Goal: Information Seeking & Learning: Compare options

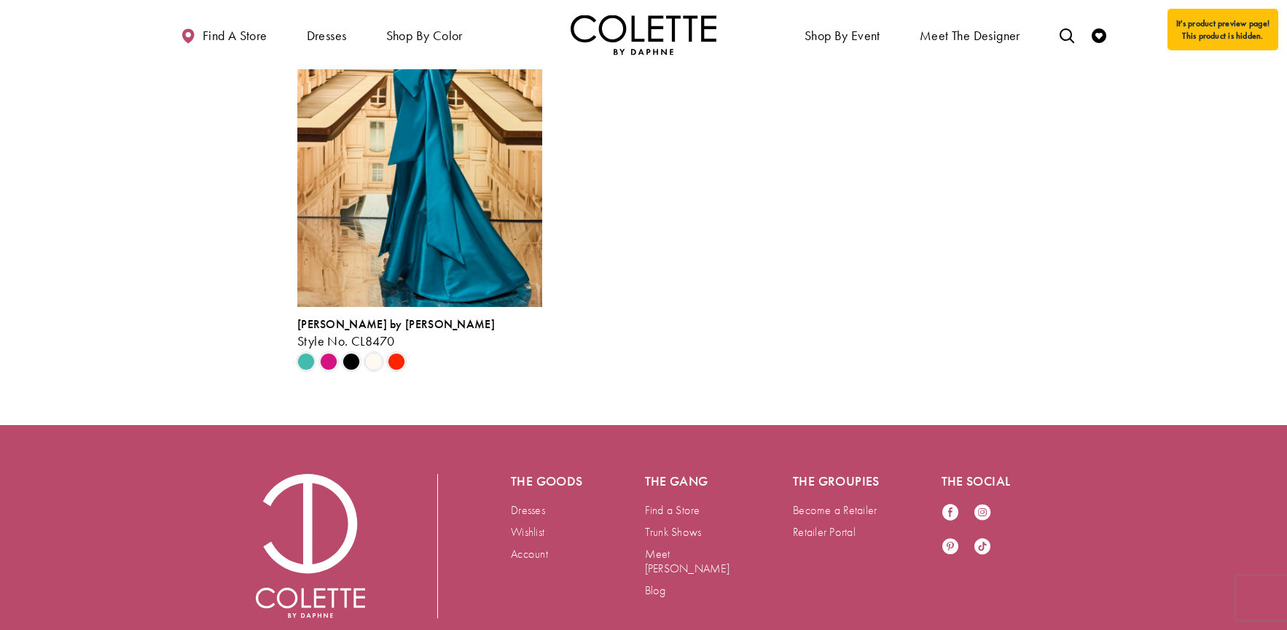
scroll to position [2426, 0]
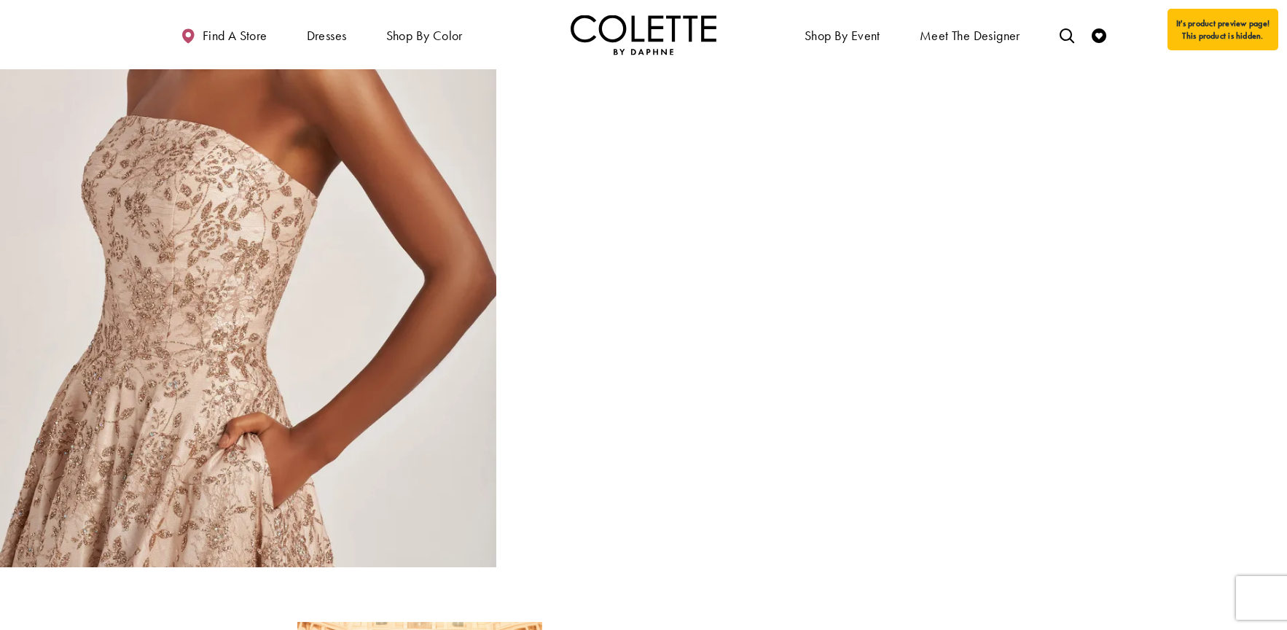
scroll to position [2499, 0]
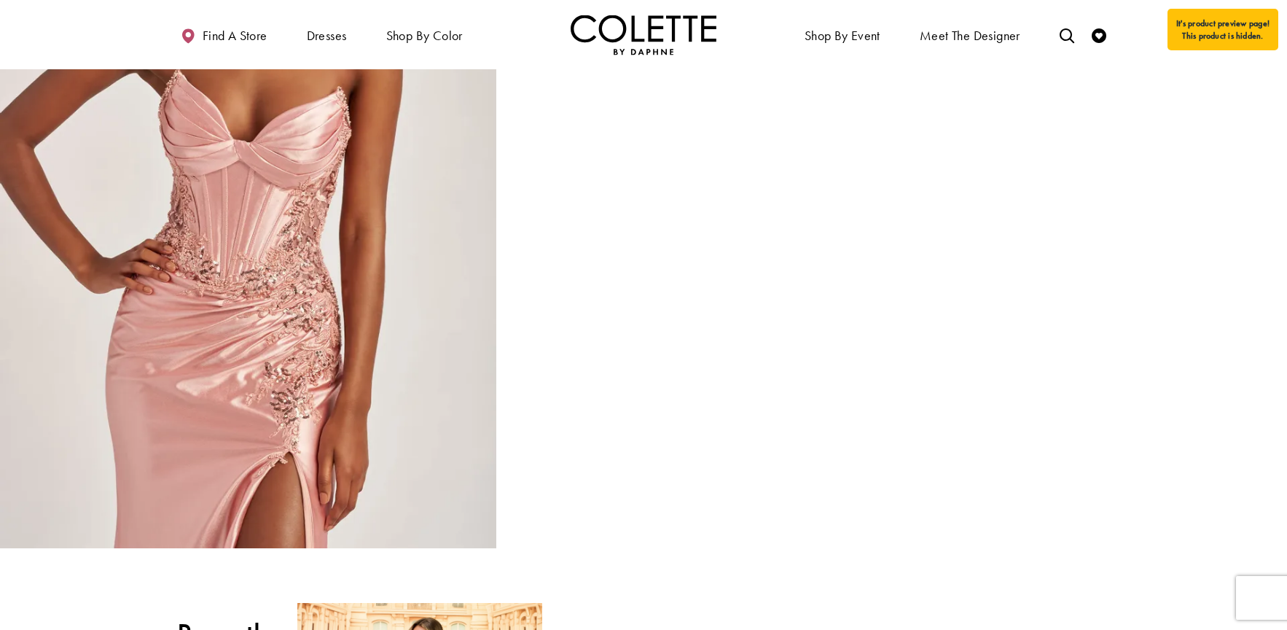
scroll to position [1737, 0]
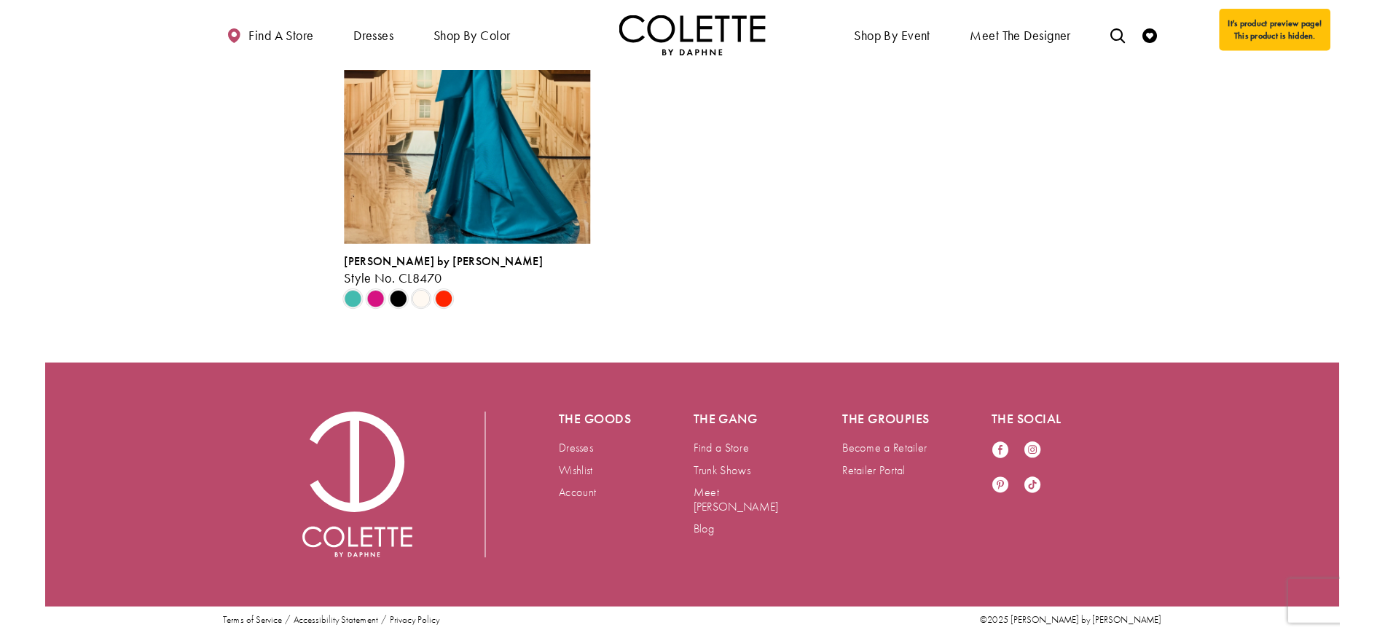
scroll to position [3020, 0]
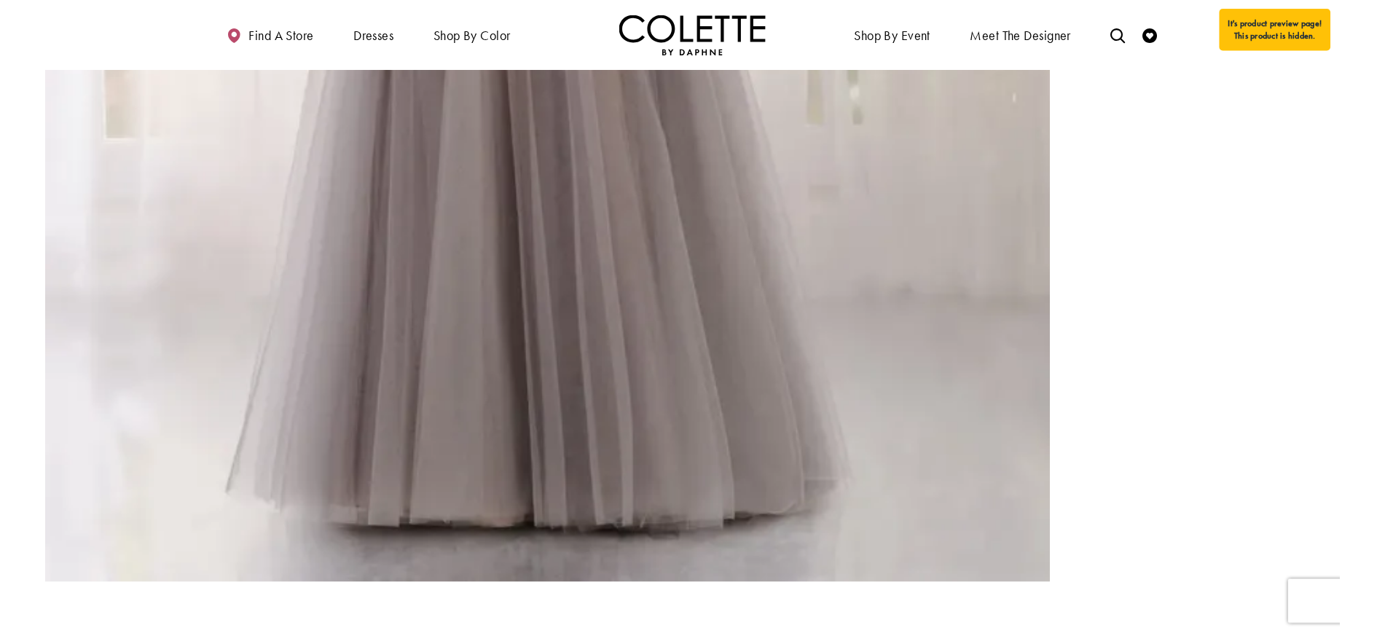
scroll to position [2151, 0]
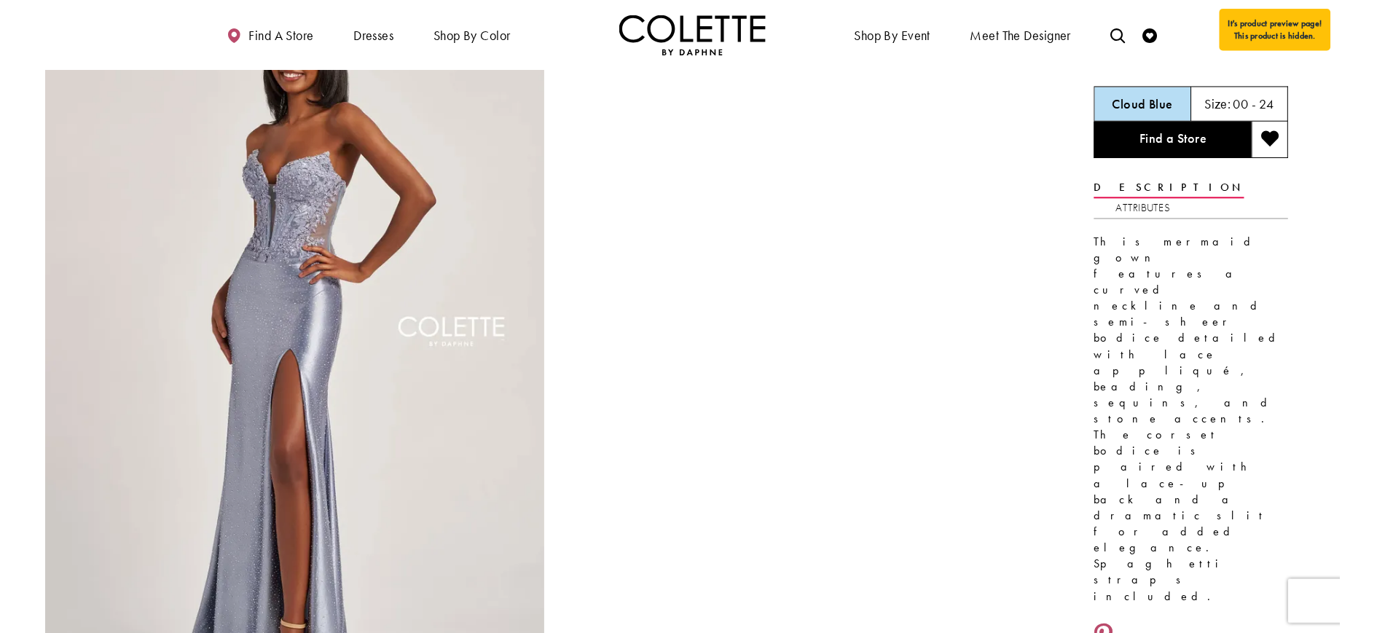
scroll to position [95, 0]
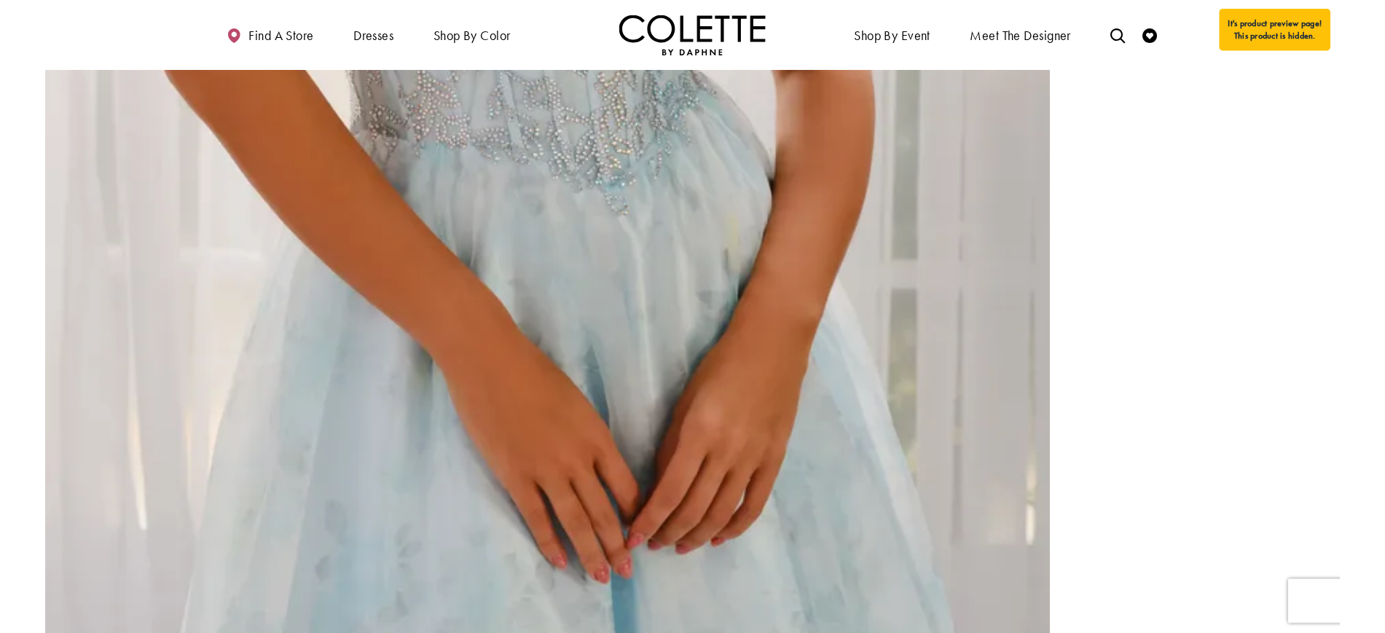
scroll to position [2387, 0]
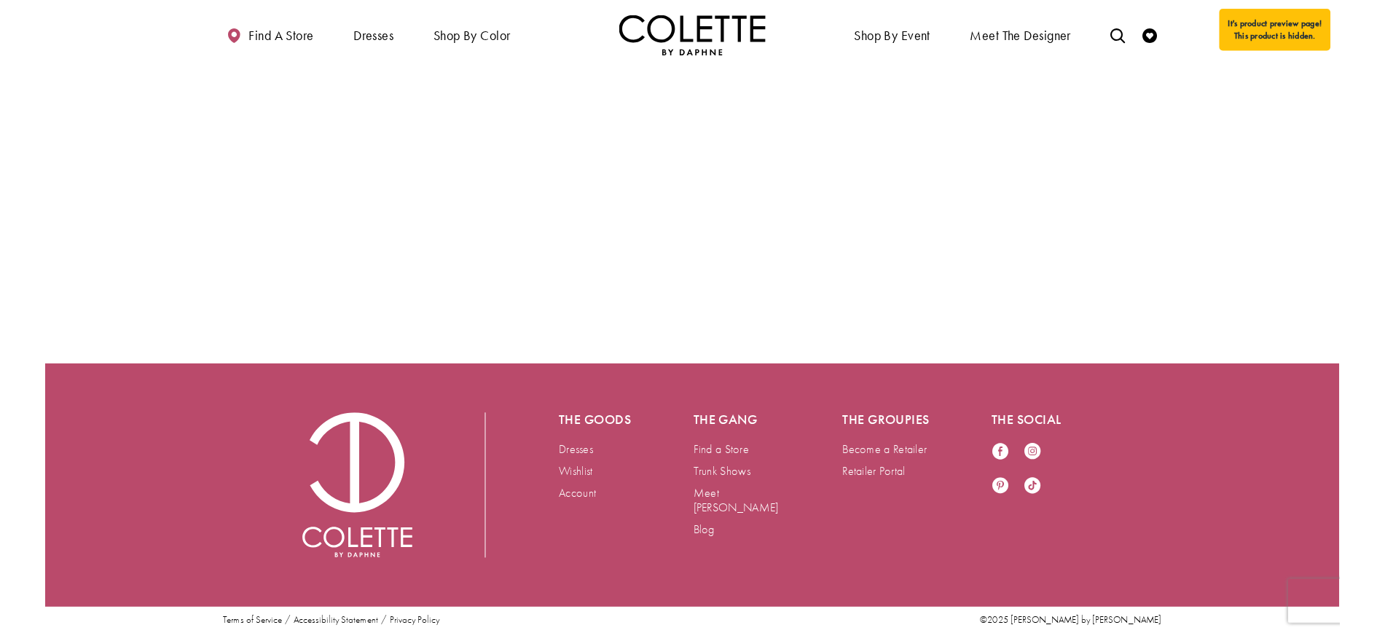
scroll to position [2236, 0]
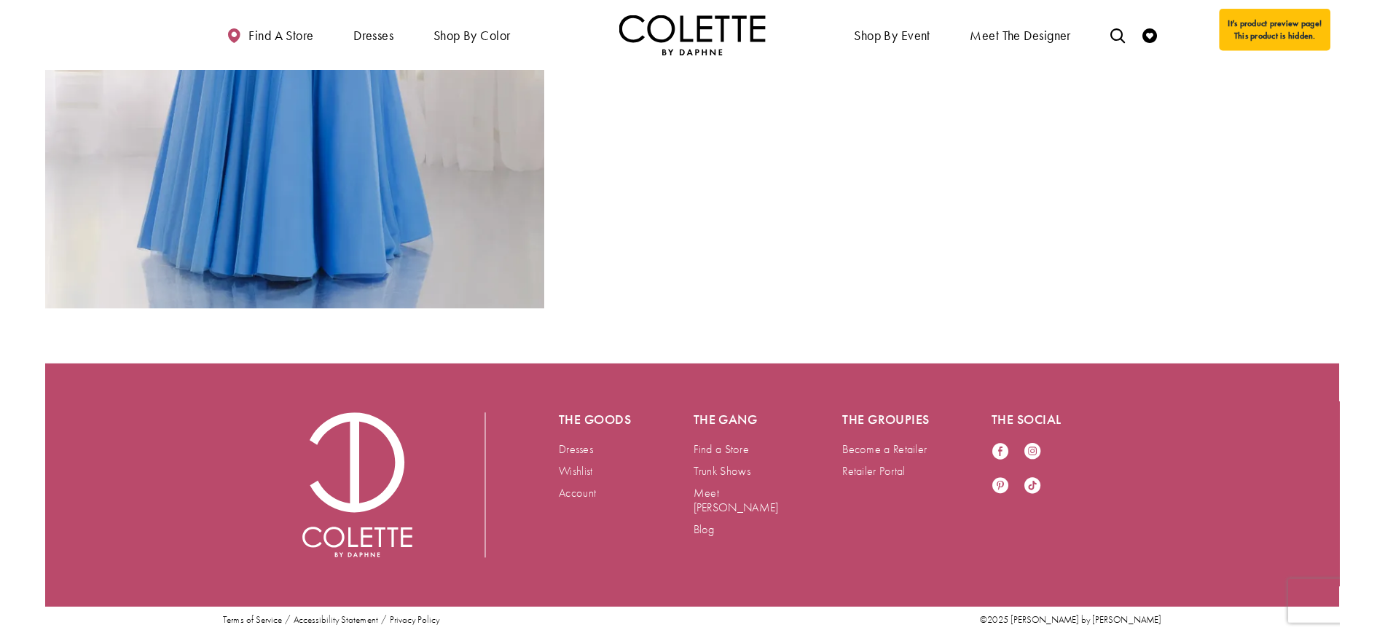
scroll to position [1533, 0]
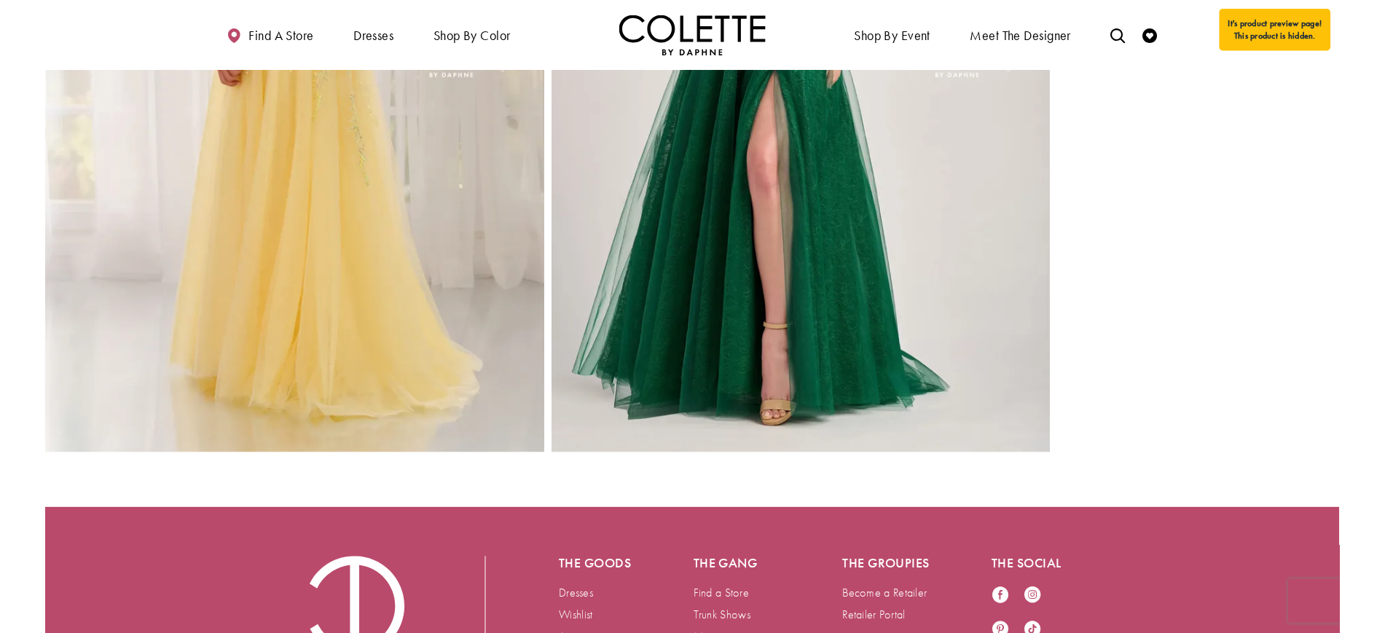
scroll to position [1396, 0]
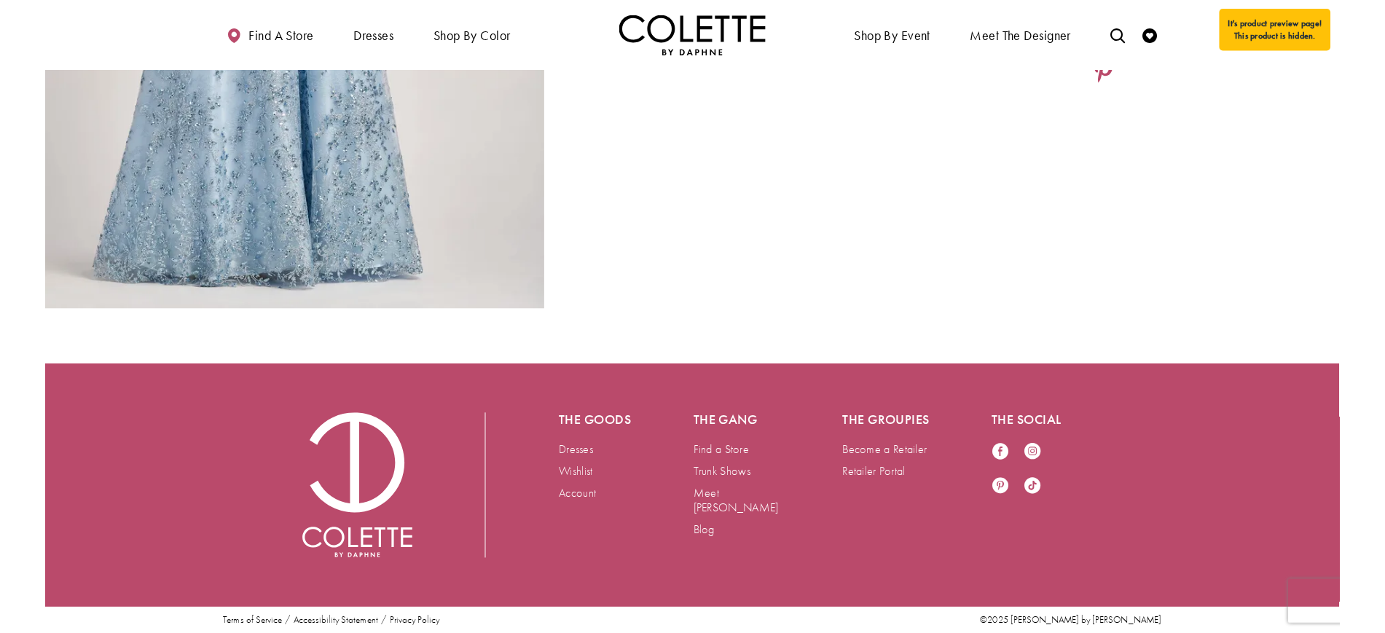
scroll to position [644, 0]
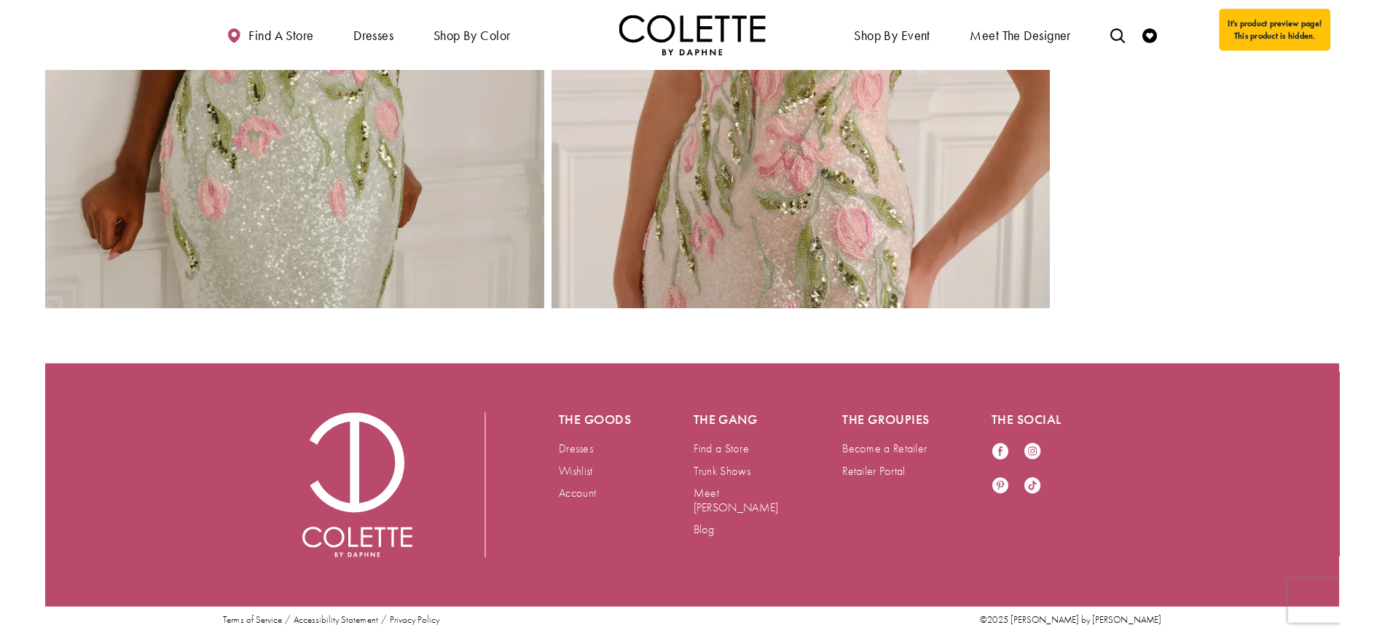
scroll to position [2898, 0]
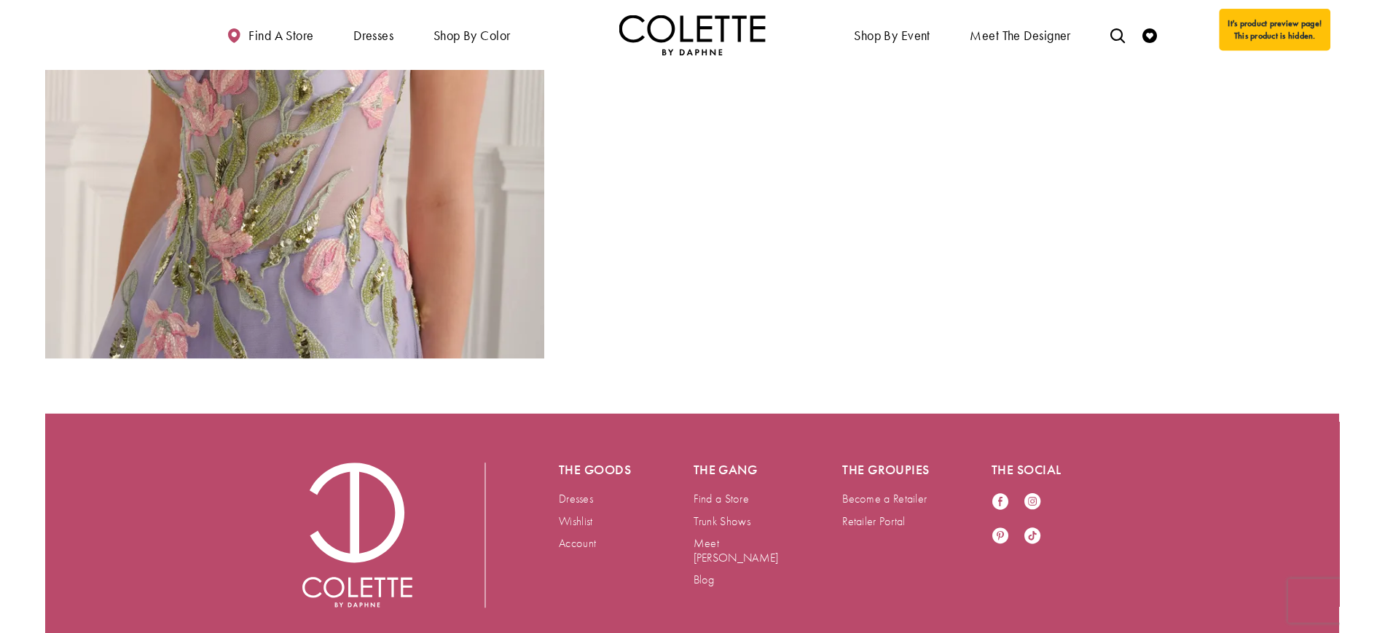
scroll to position [2707, 0]
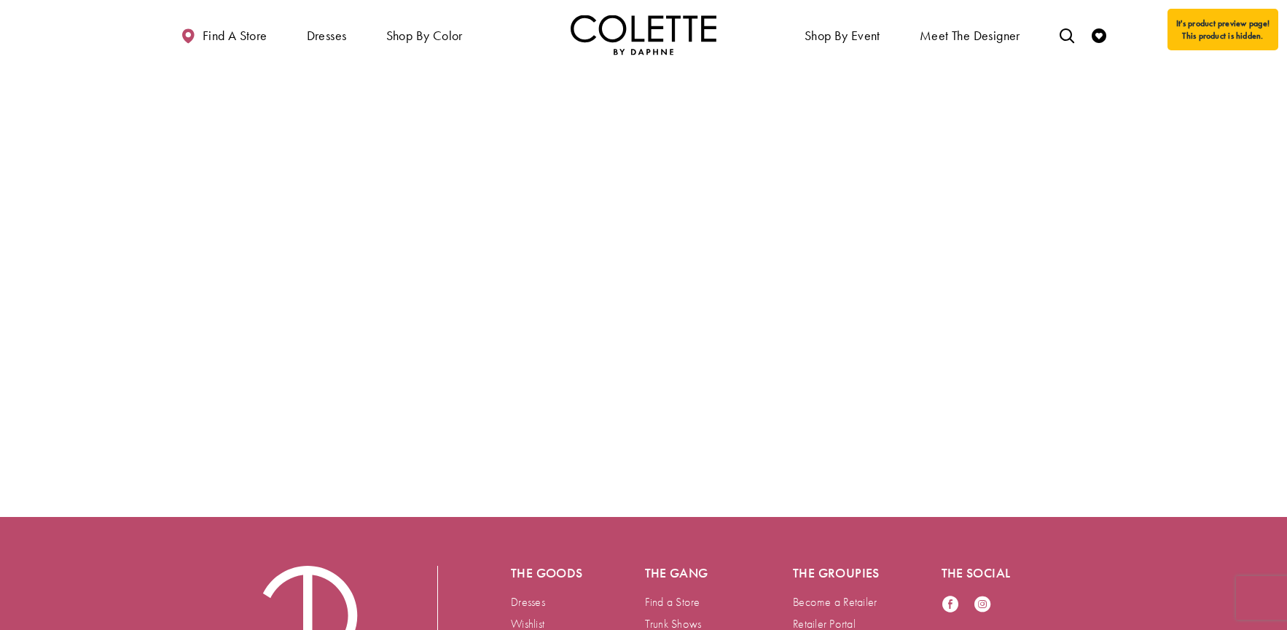
scroll to position [3138, 0]
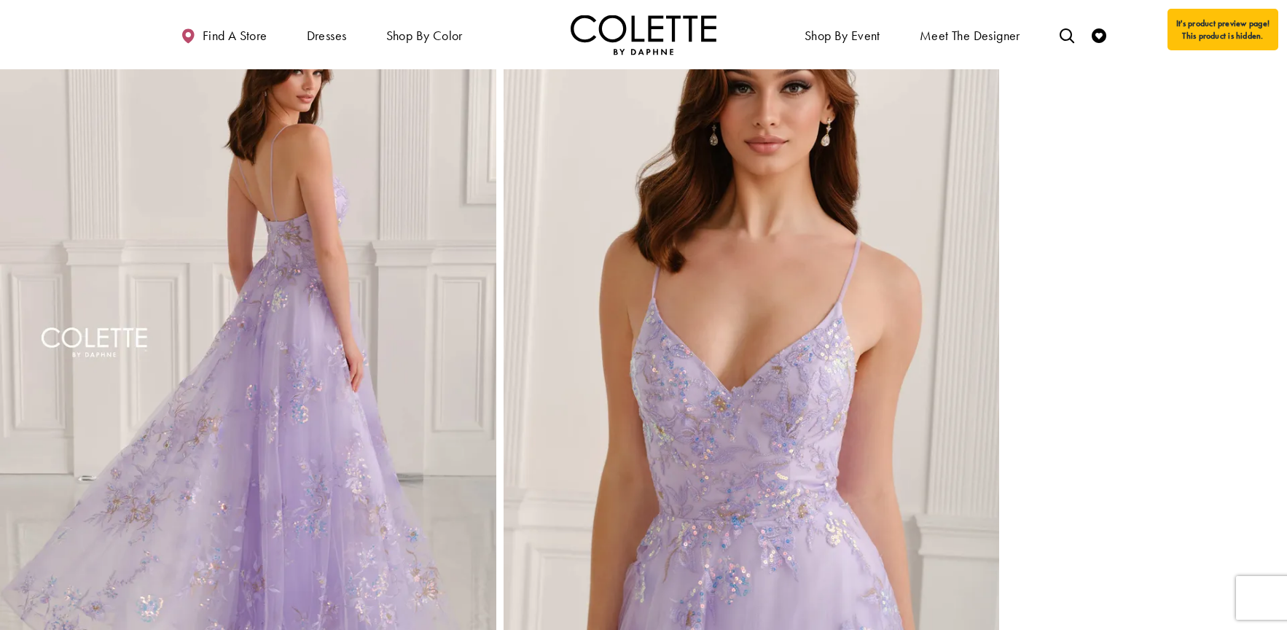
scroll to position [1396, 0]
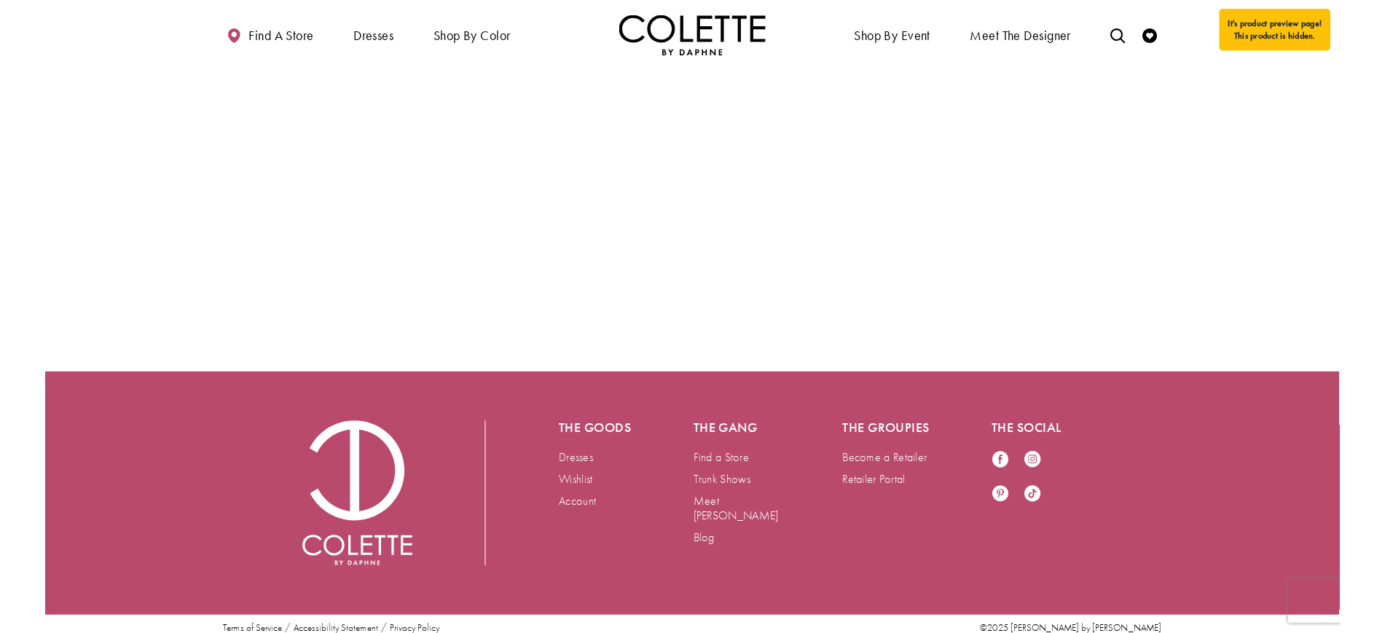
scroll to position [3286, 0]
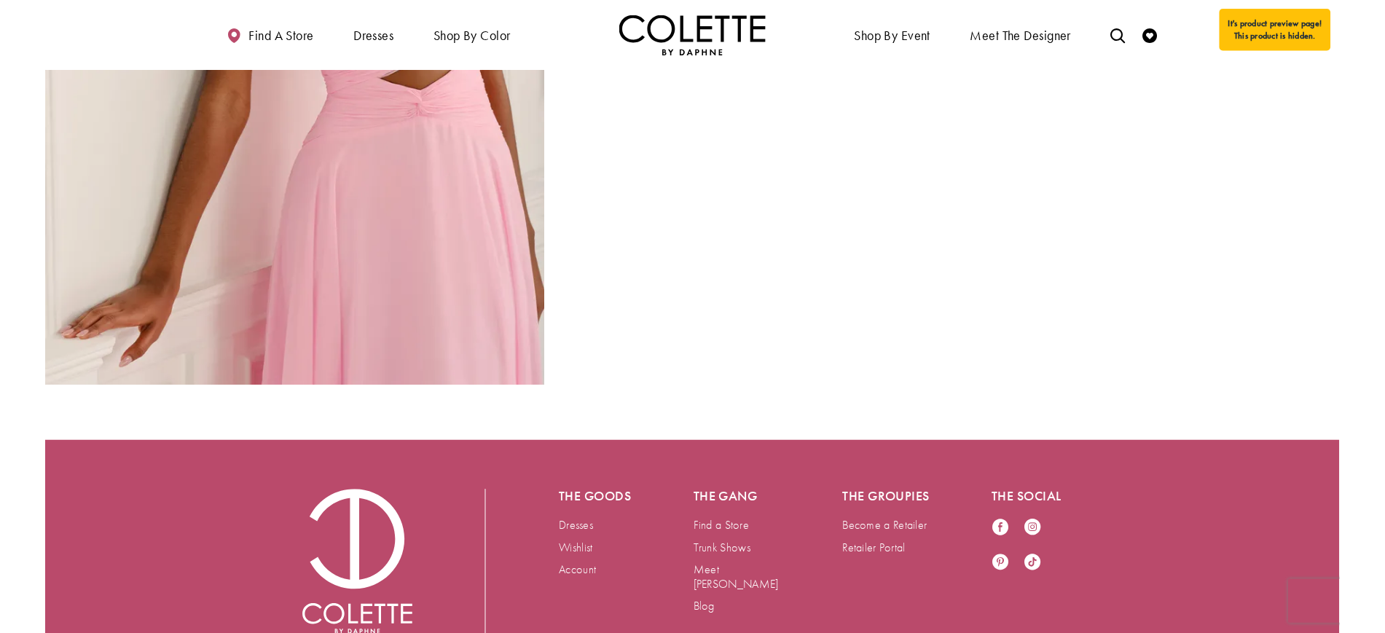
scroll to position [3787, 0]
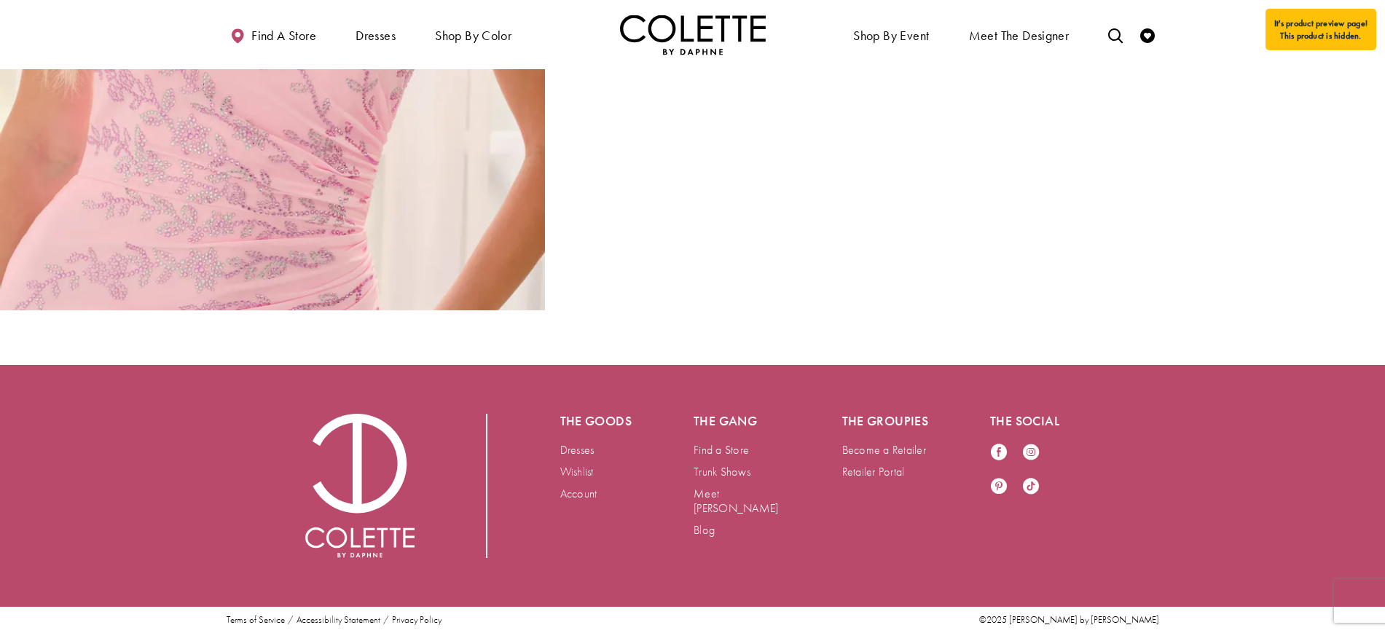
scroll to position [3162, 0]
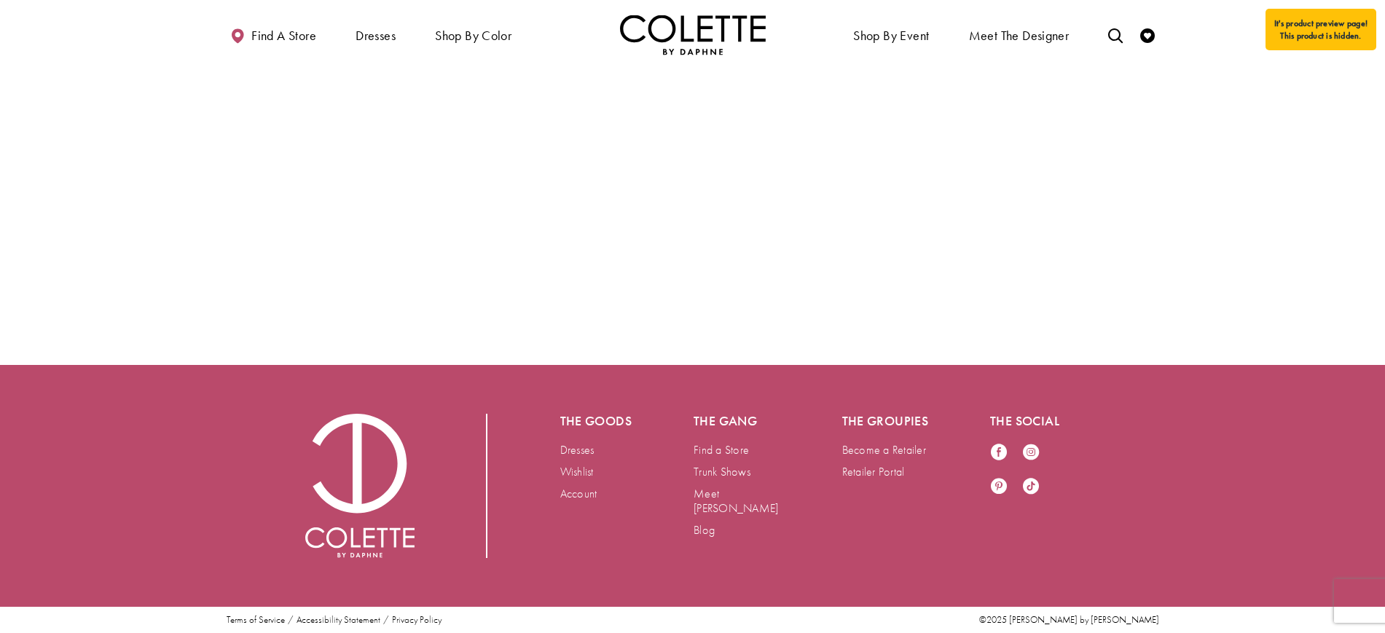
scroll to position [3816, 0]
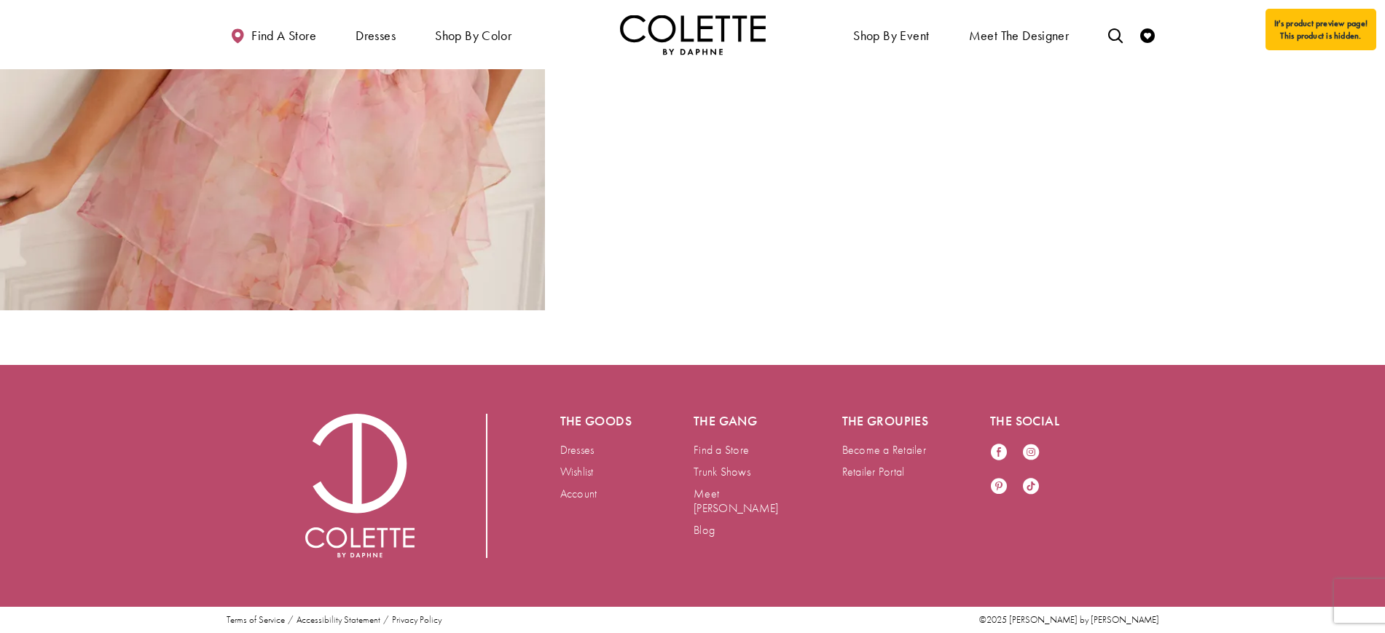
scroll to position [3787, 0]
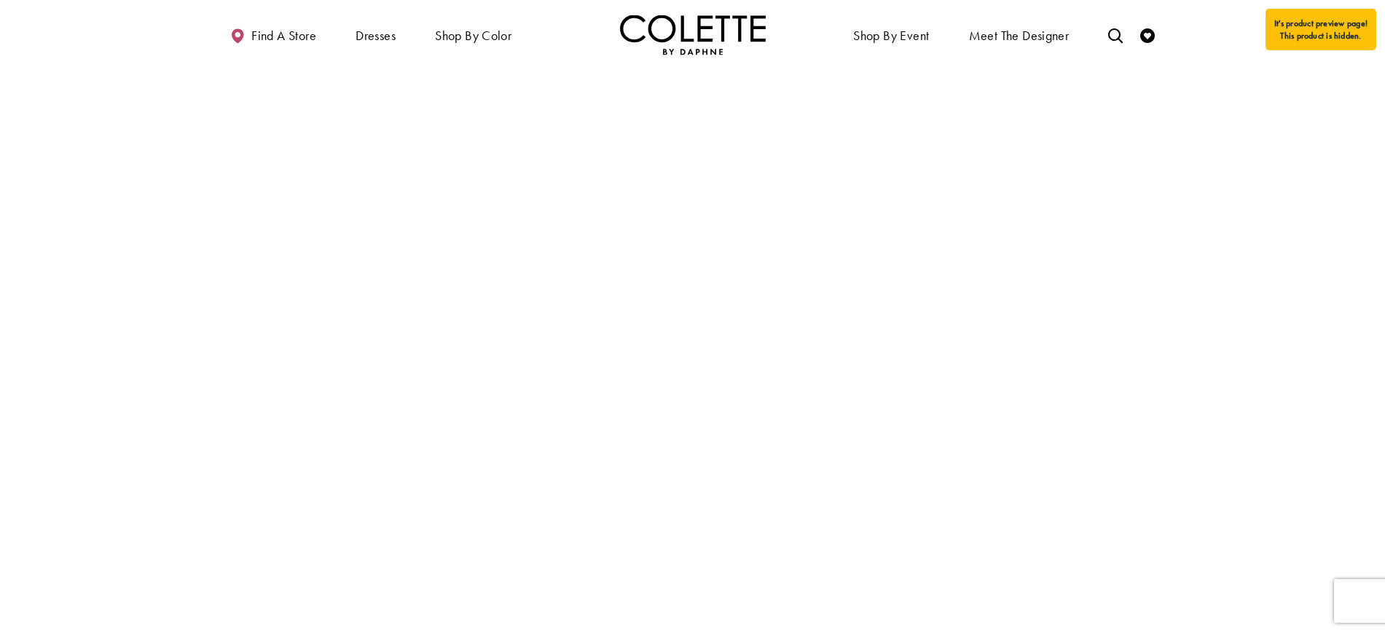
scroll to position [4254, 0]
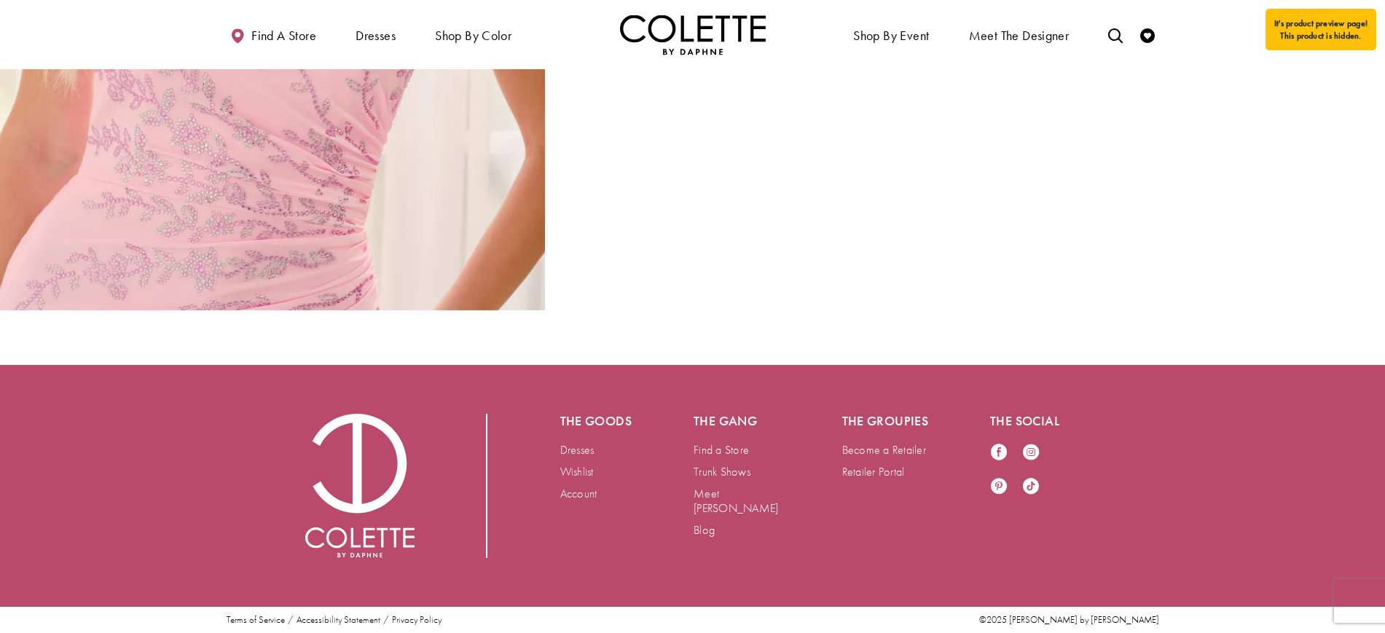
scroll to position [3355, 0]
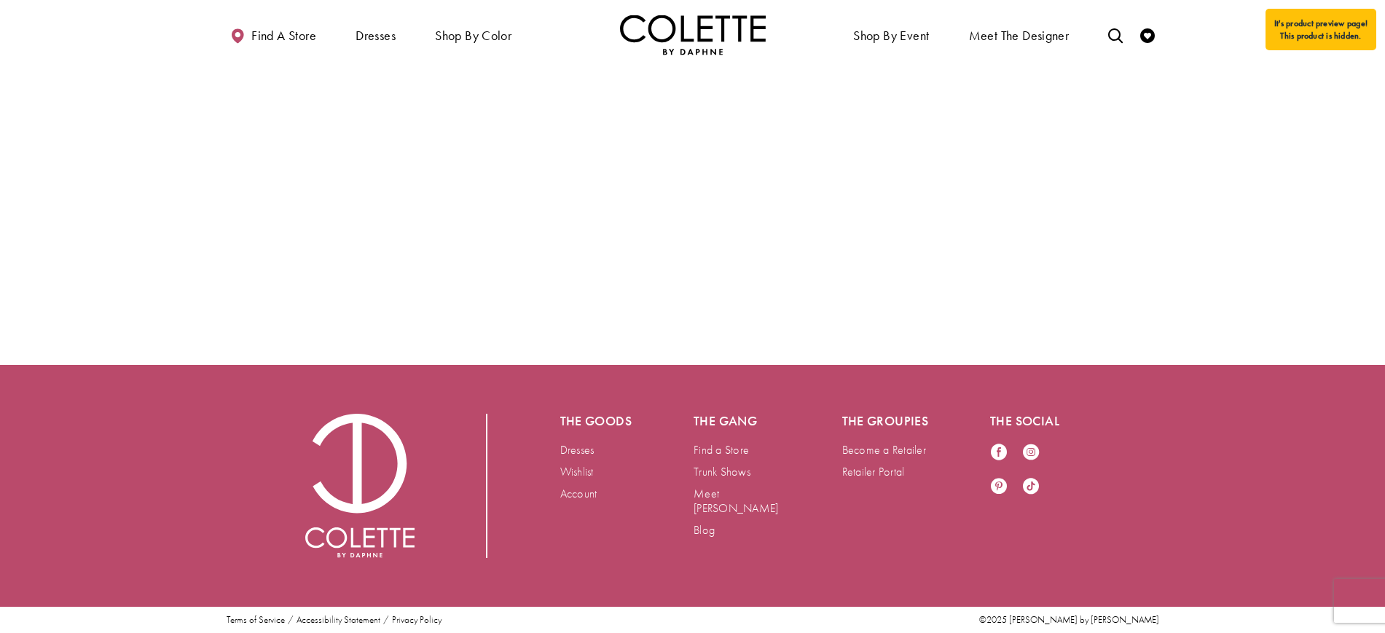
scroll to position [3965, 0]
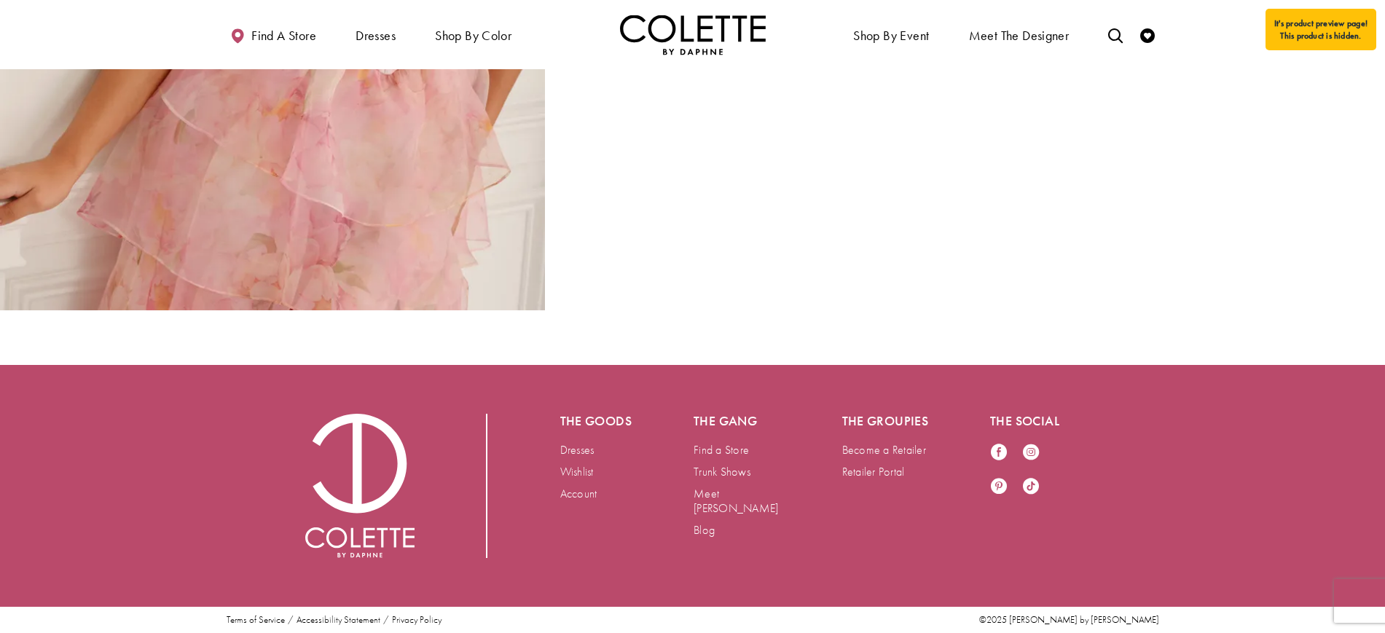
scroll to position [4180, 0]
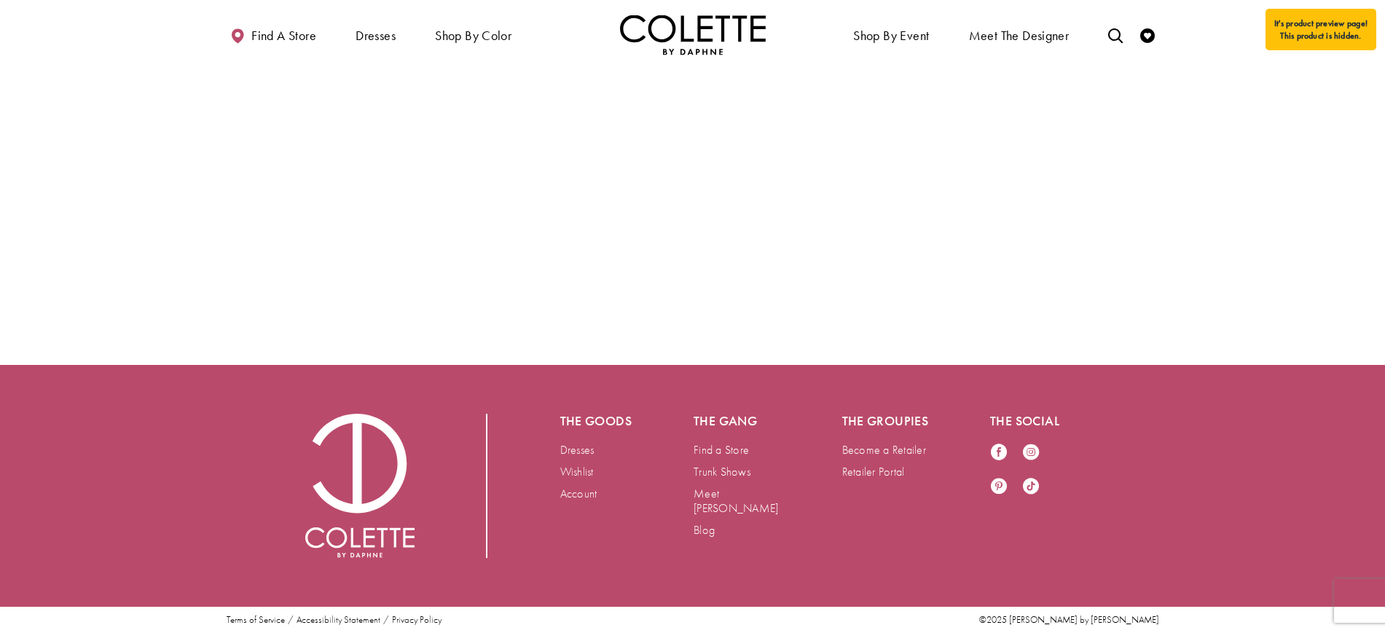
scroll to position [4902, 0]
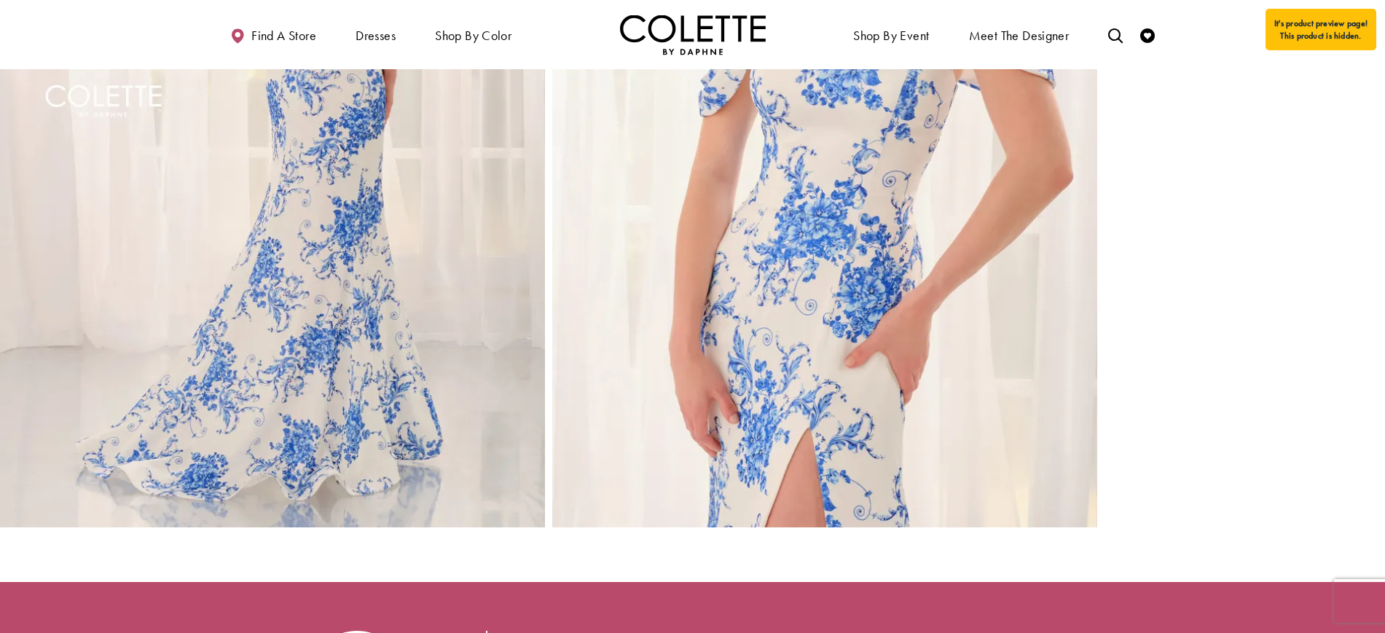
scroll to position [1553, 0]
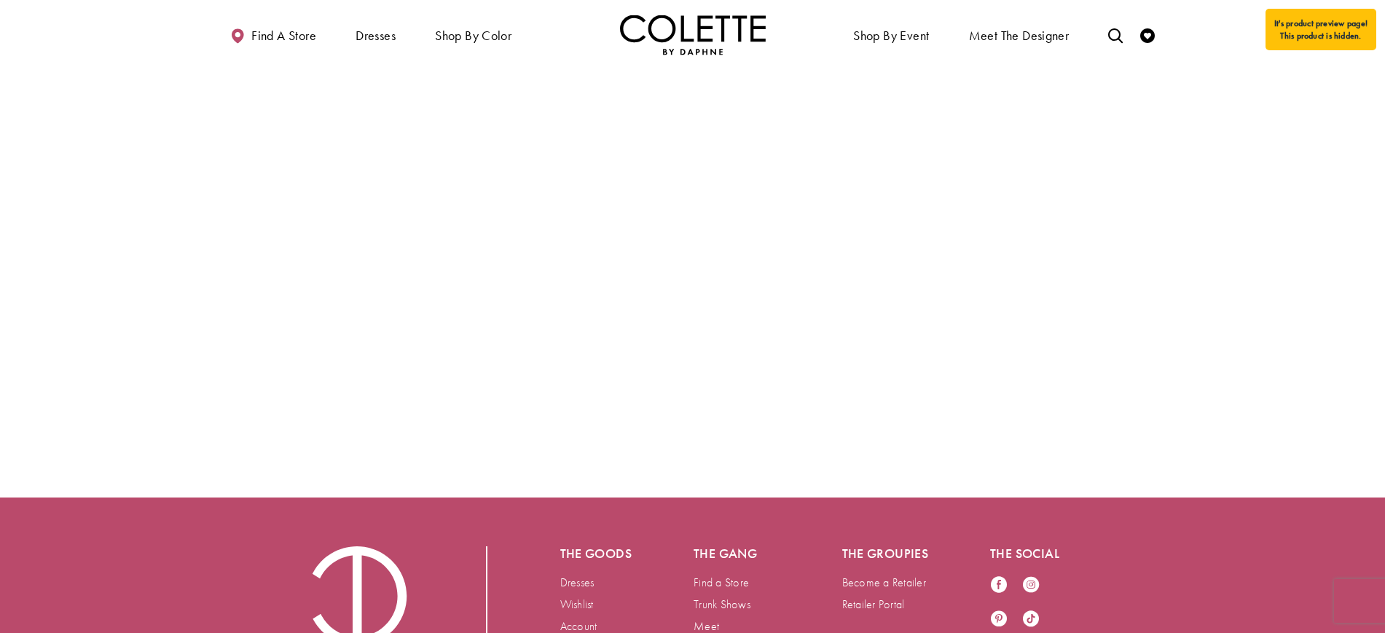
scroll to position [2774, 0]
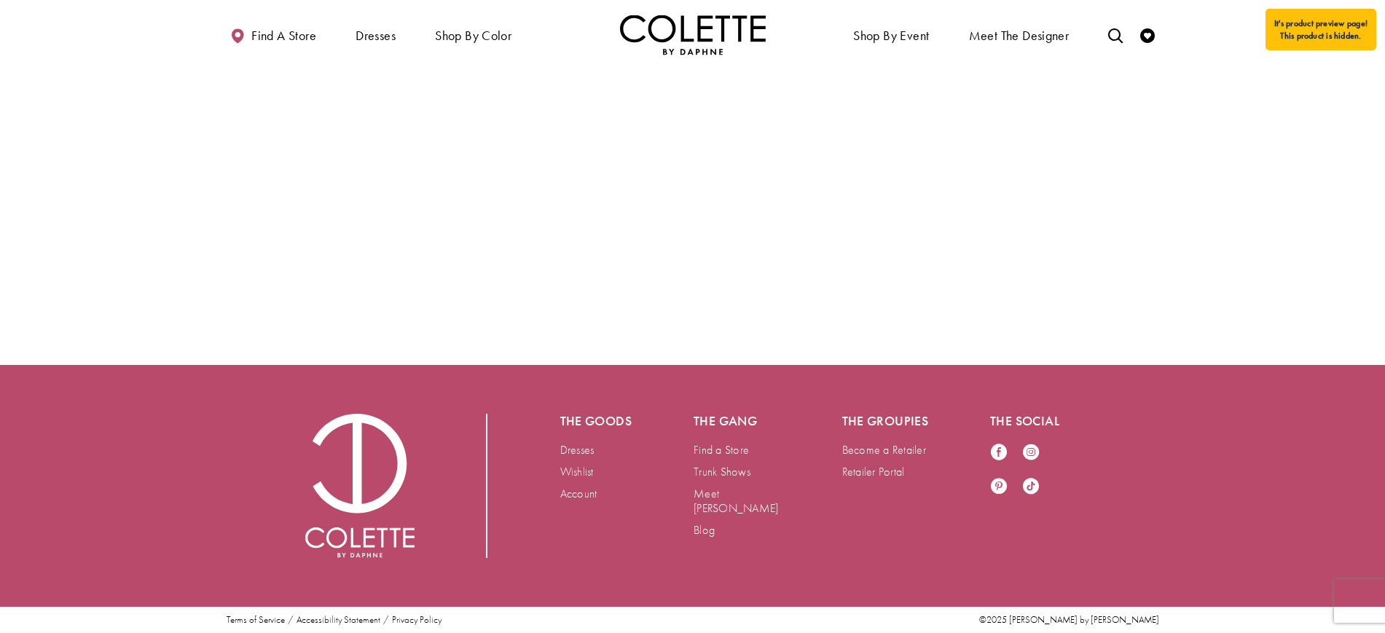
scroll to position [3440, 0]
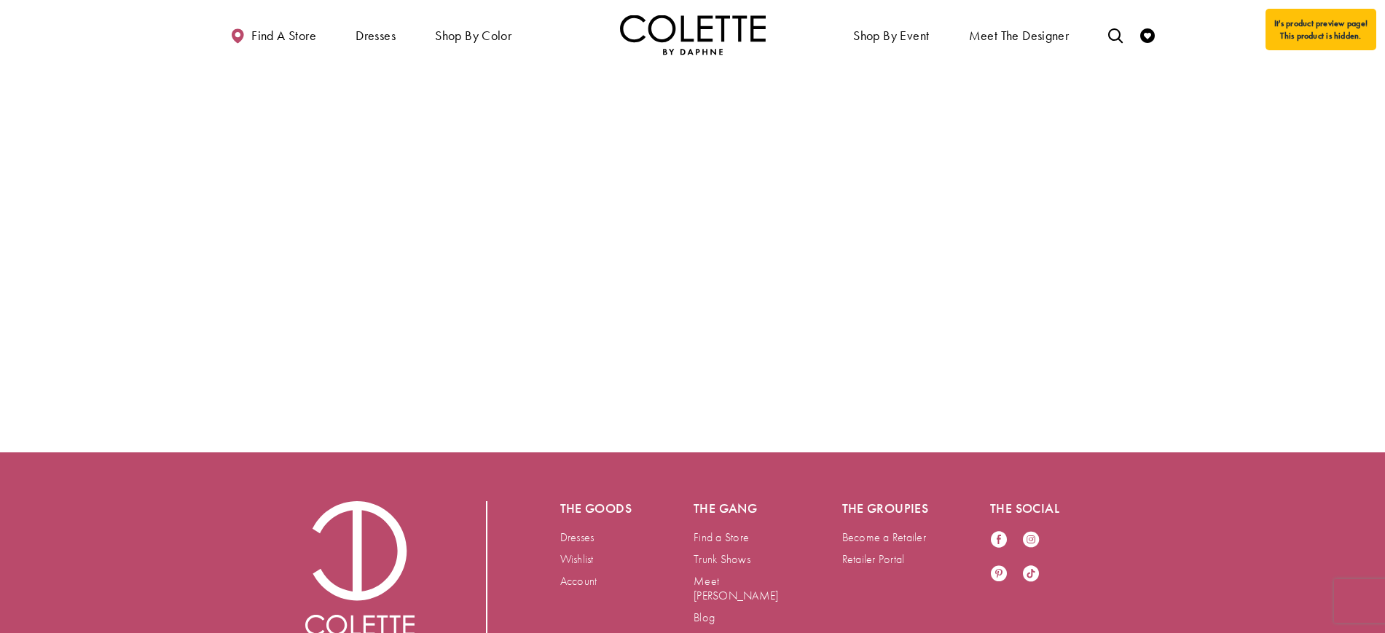
scroll to position [4346, 0]
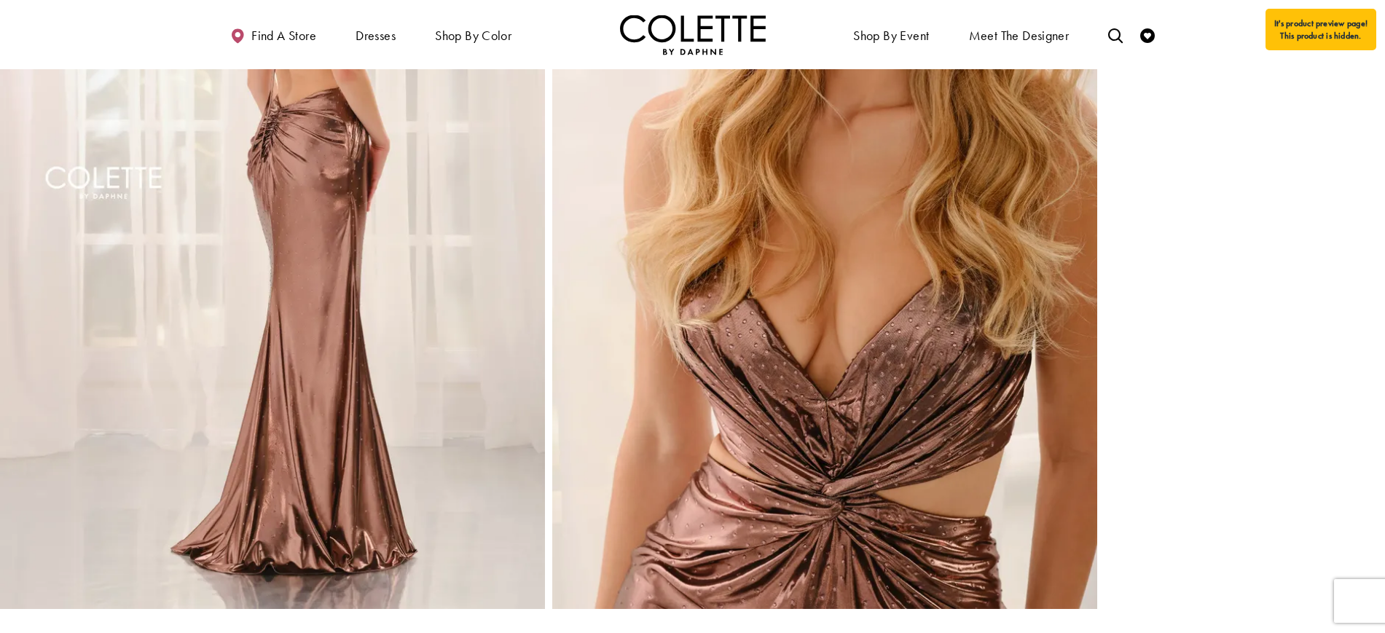
scroll to position [1509, 0]
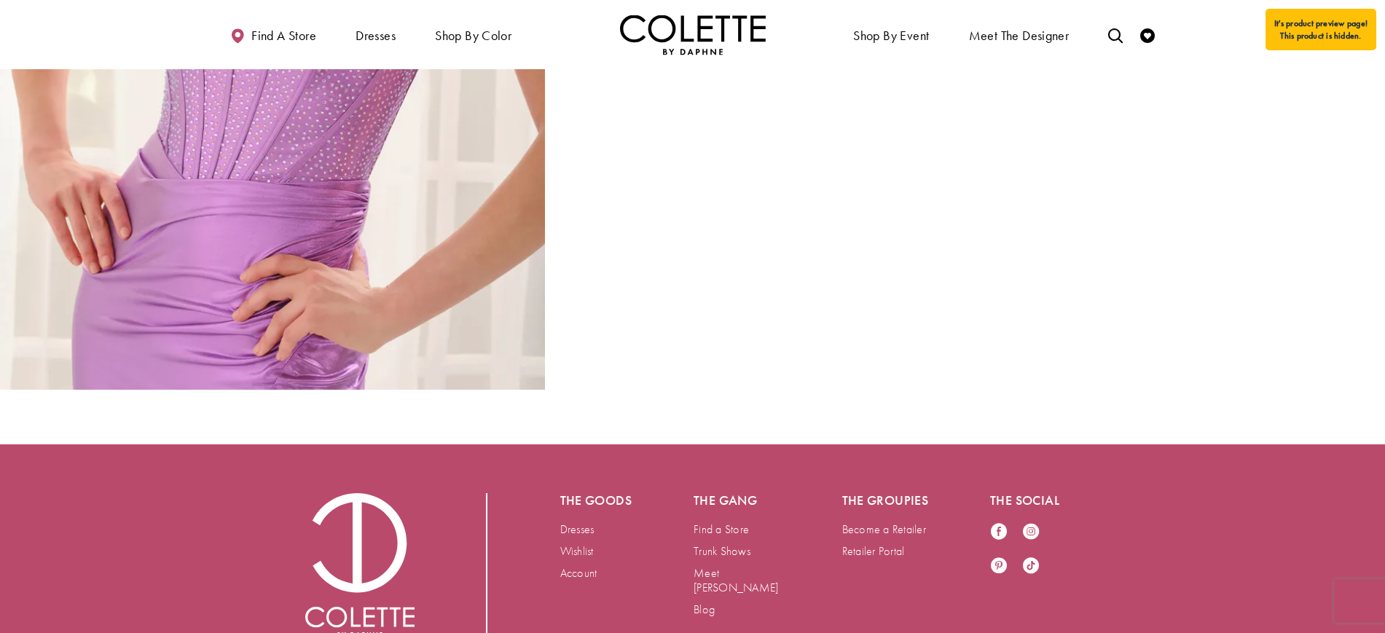
scroll to position [3355, 0]
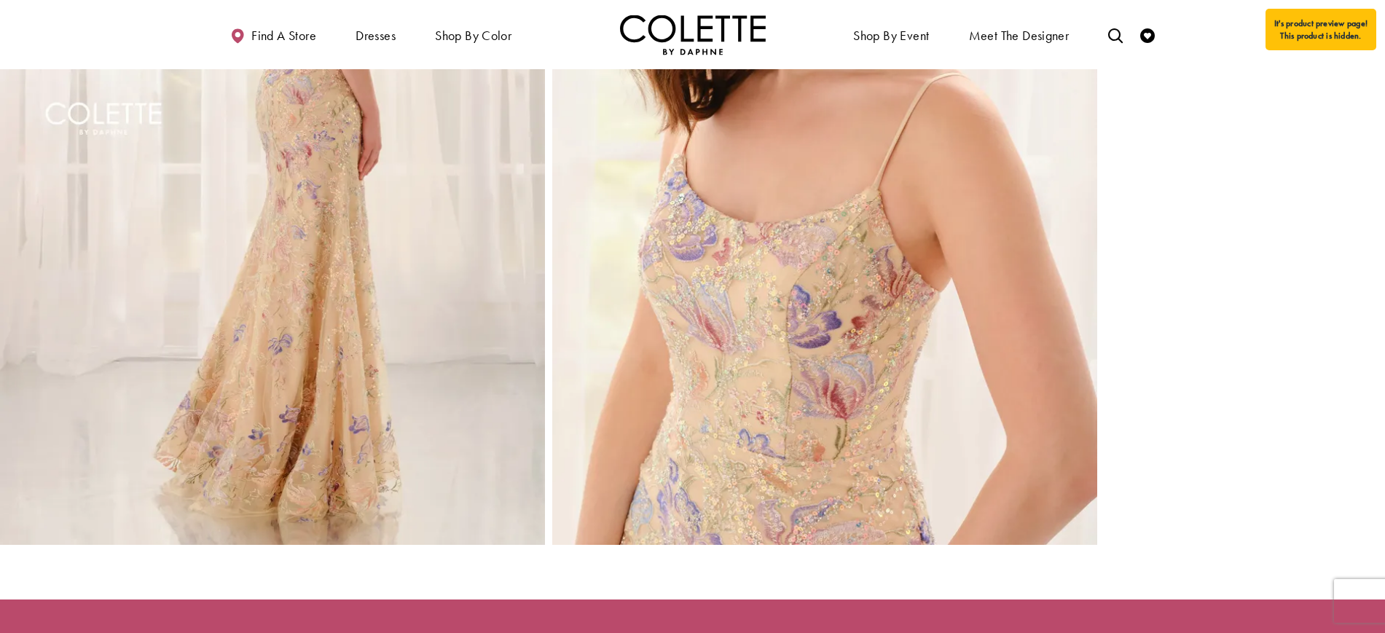
scroll to position [1553, 0]
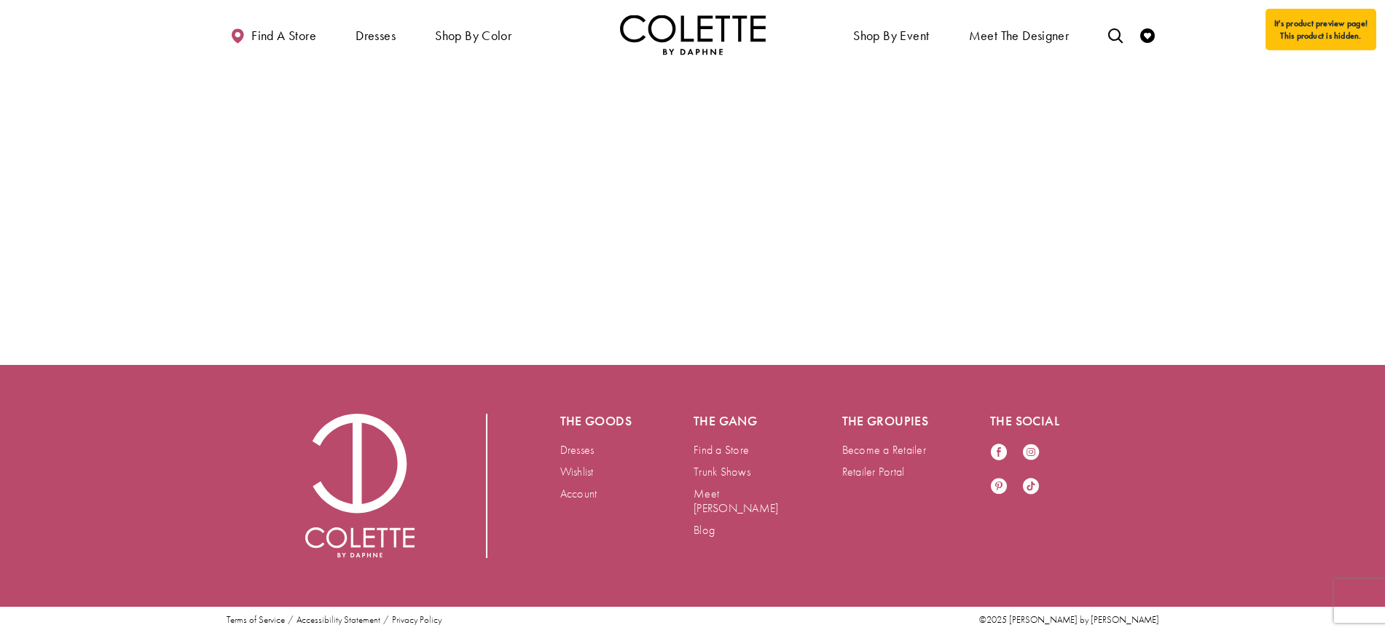
scroll to position [3637, 0]
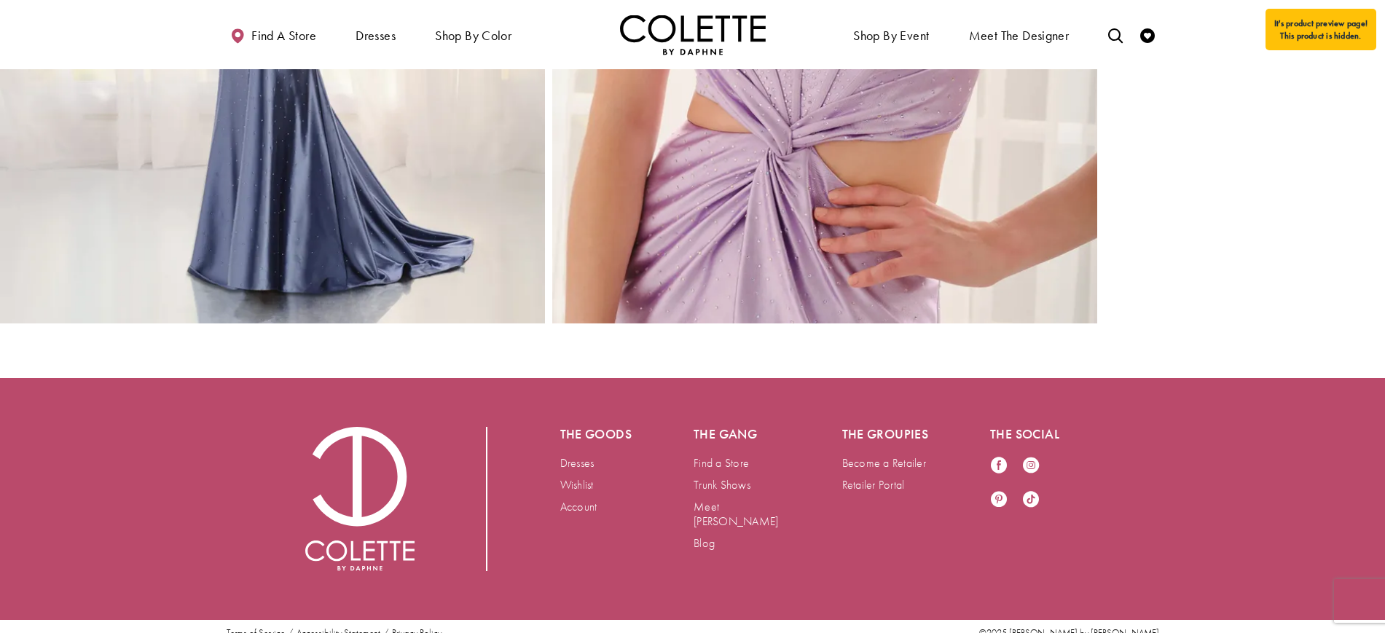
scroll to position [2210, 0]
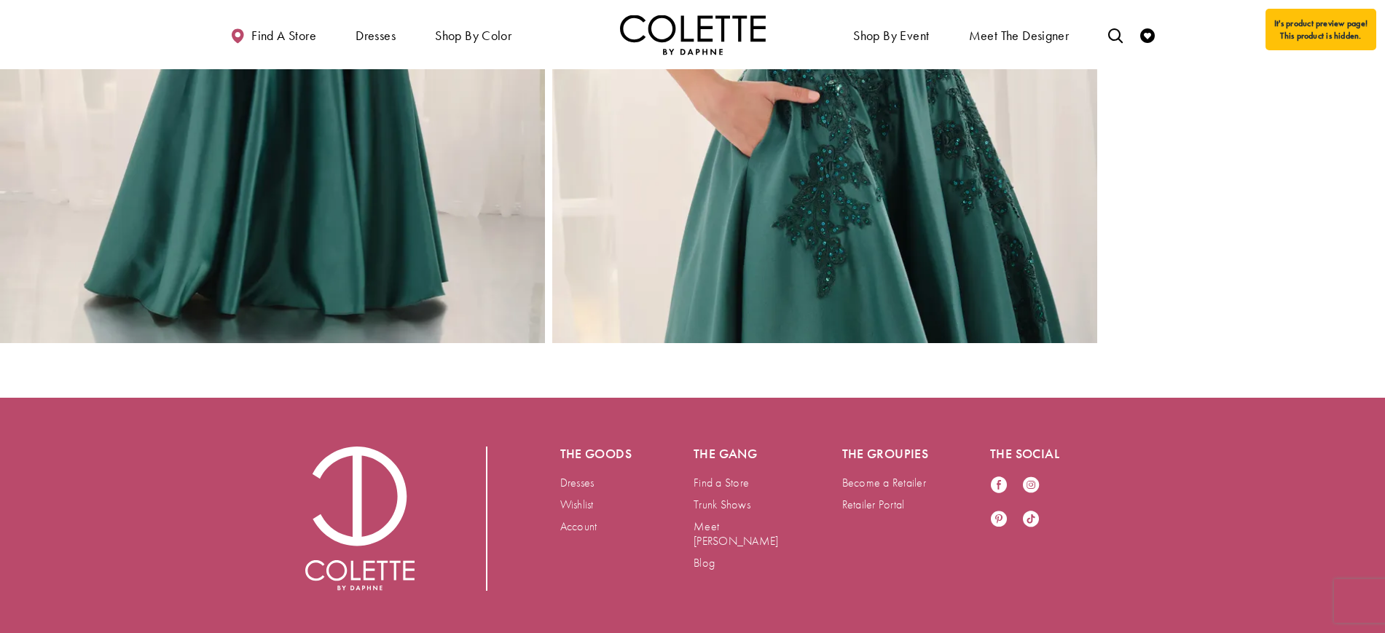
scroll to position [2197, 0]
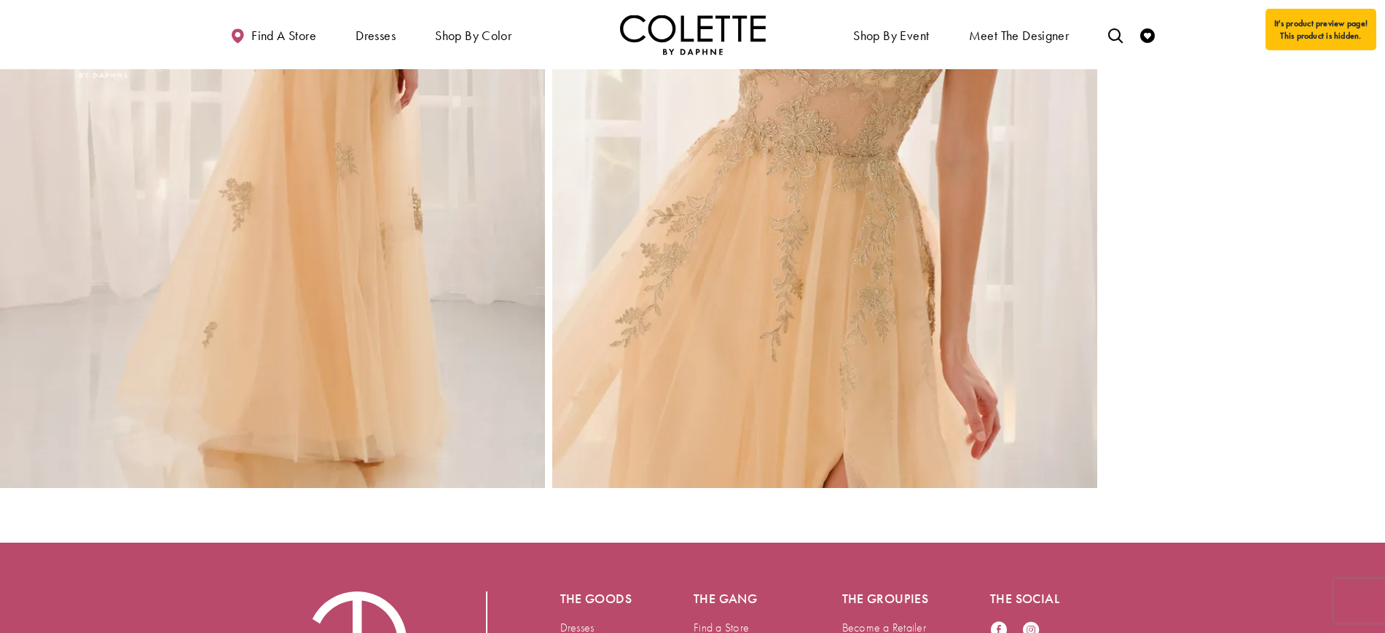
scroll to position [1223, 0]
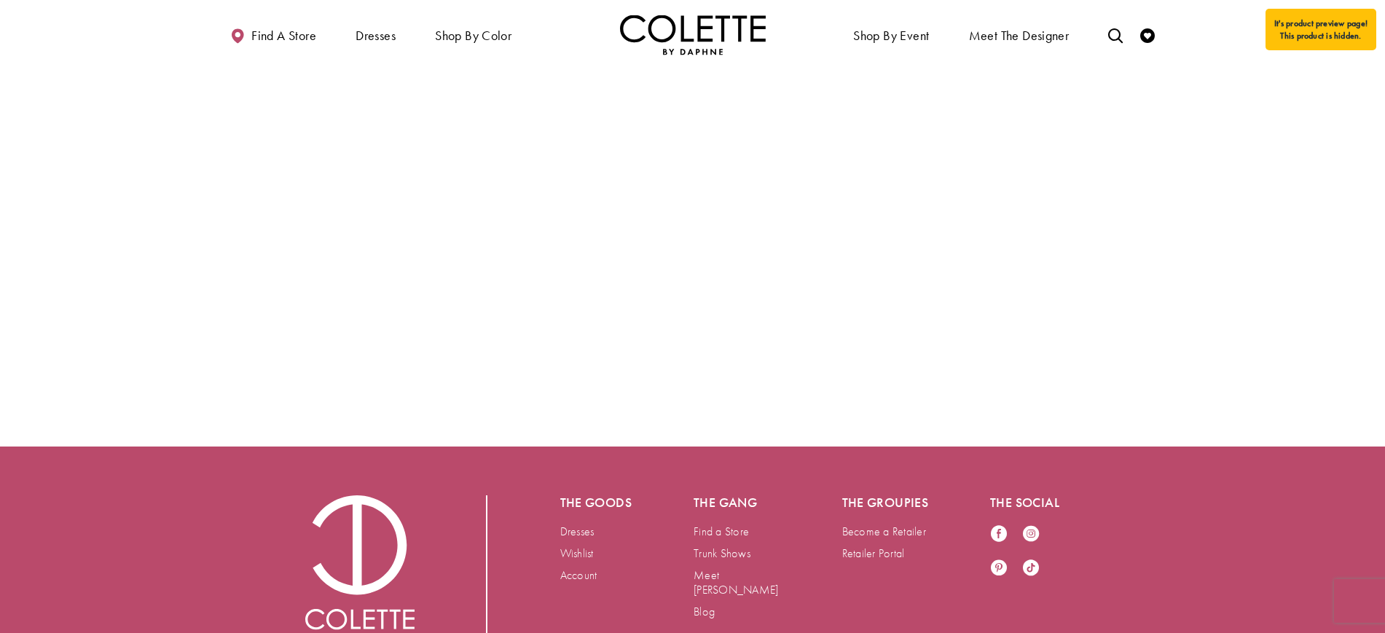
scroll to position [2726, 0]
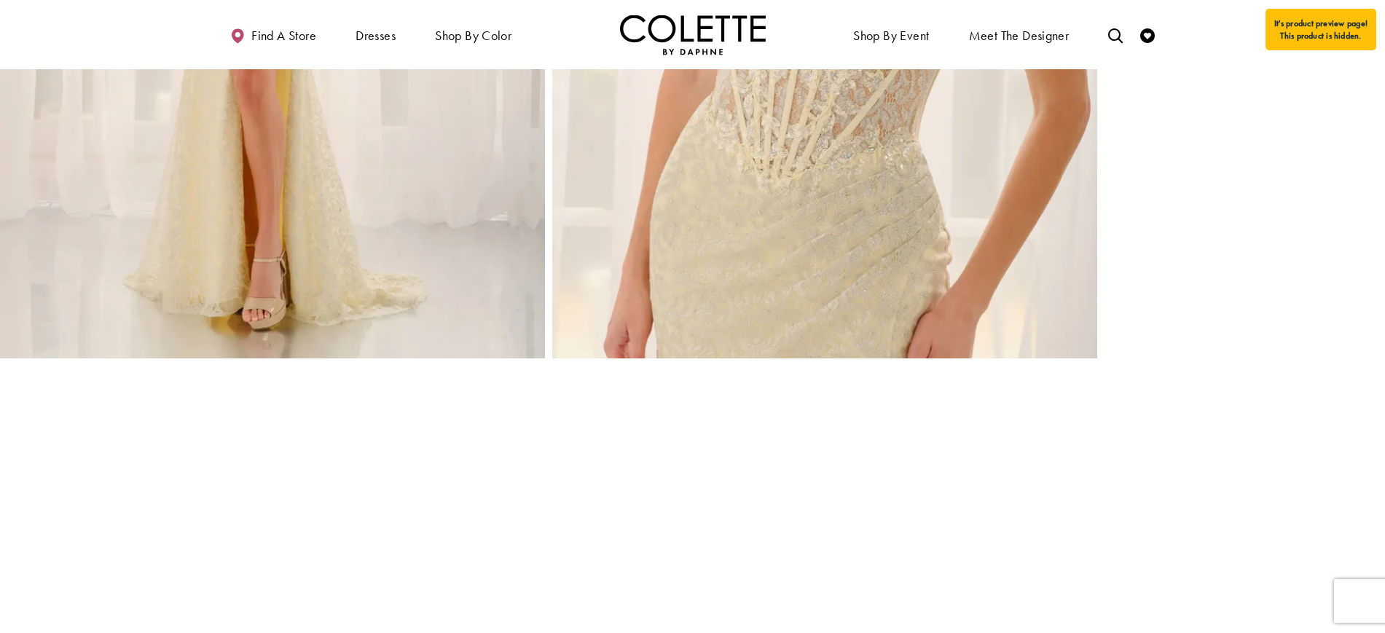
scroll to position [2178, 0]
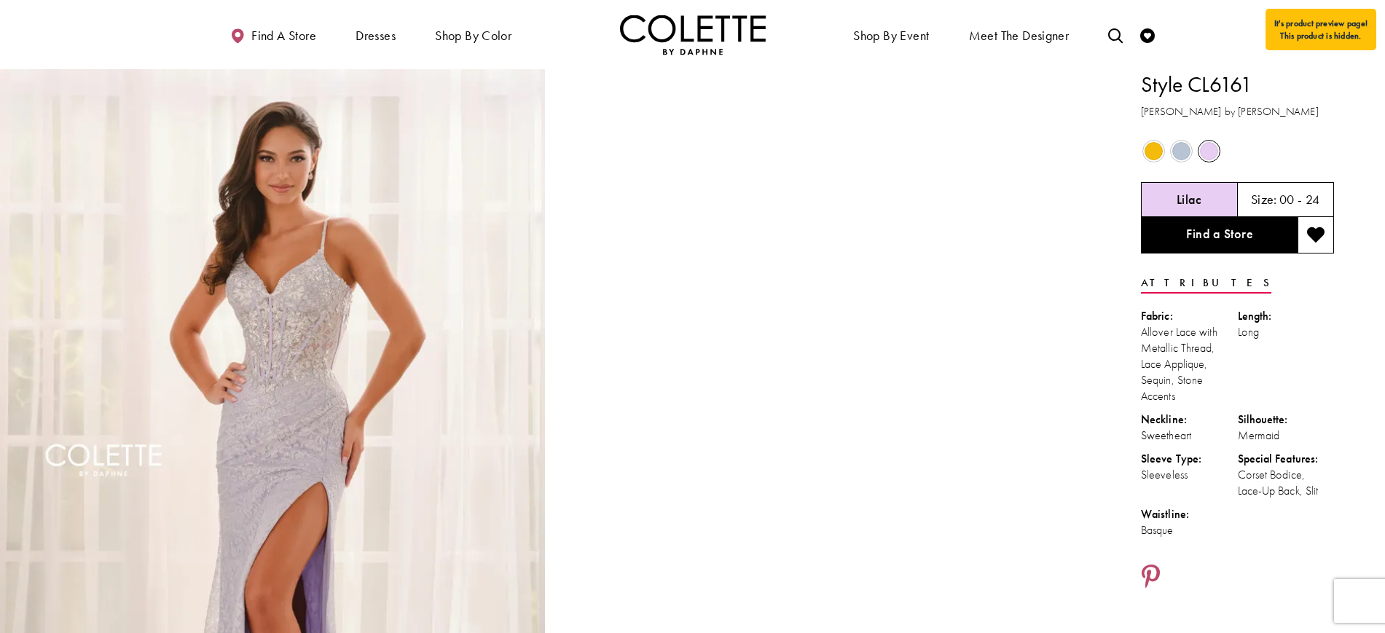
click at [1183, 155] on span "Product color controls state depends on size chosen" at bounding box center [1182, 151] width 18 height 18
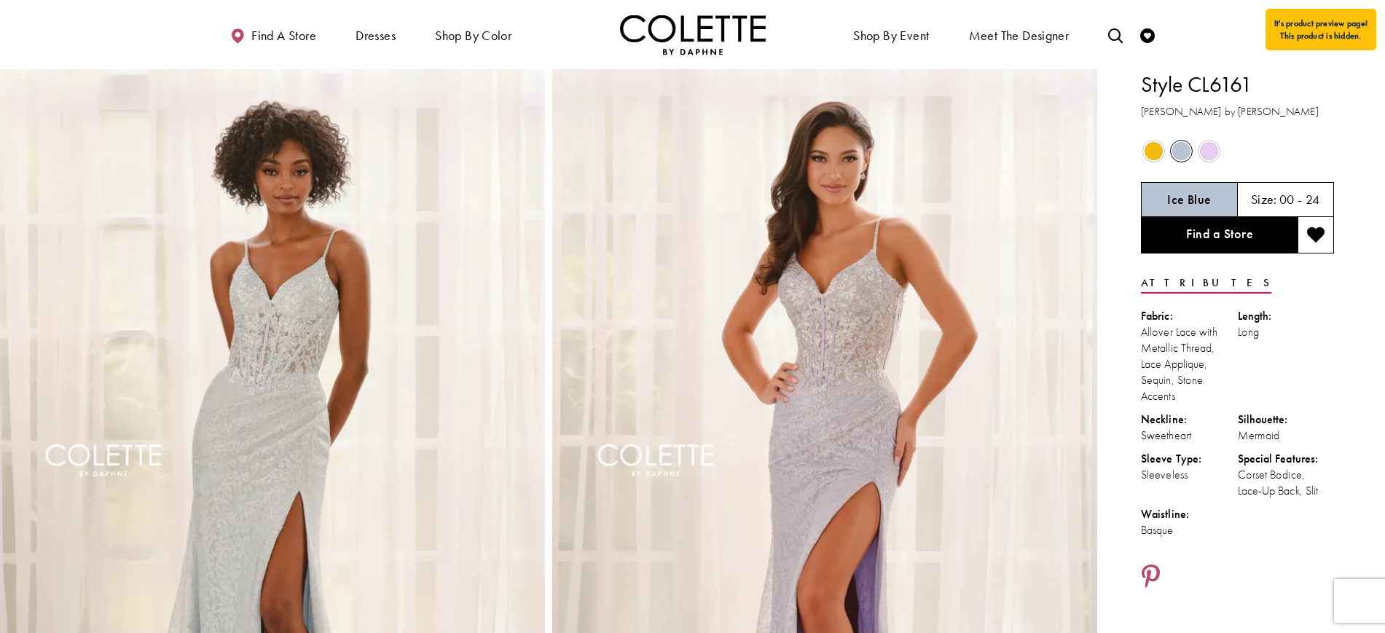
click at [1153, 152] on span "Product color controls state depends on size chosen" at bounding box center [1154, 151] width 18 height 18
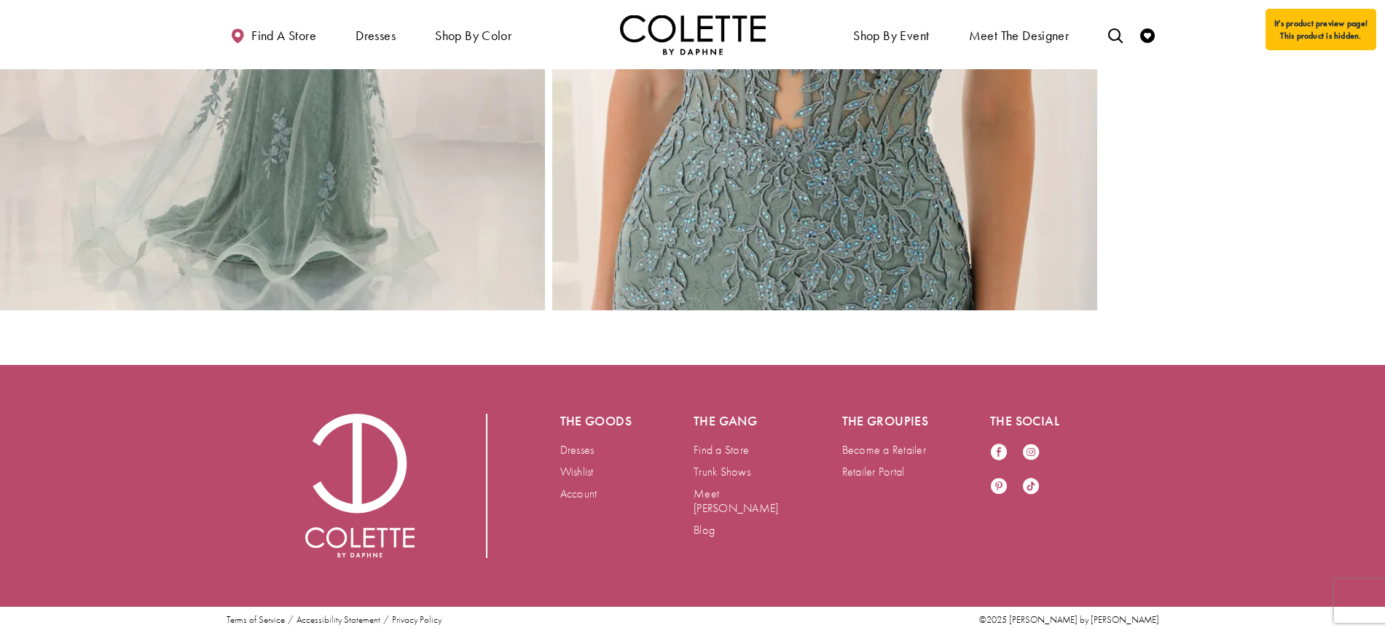
scroll to position [1553, 0]
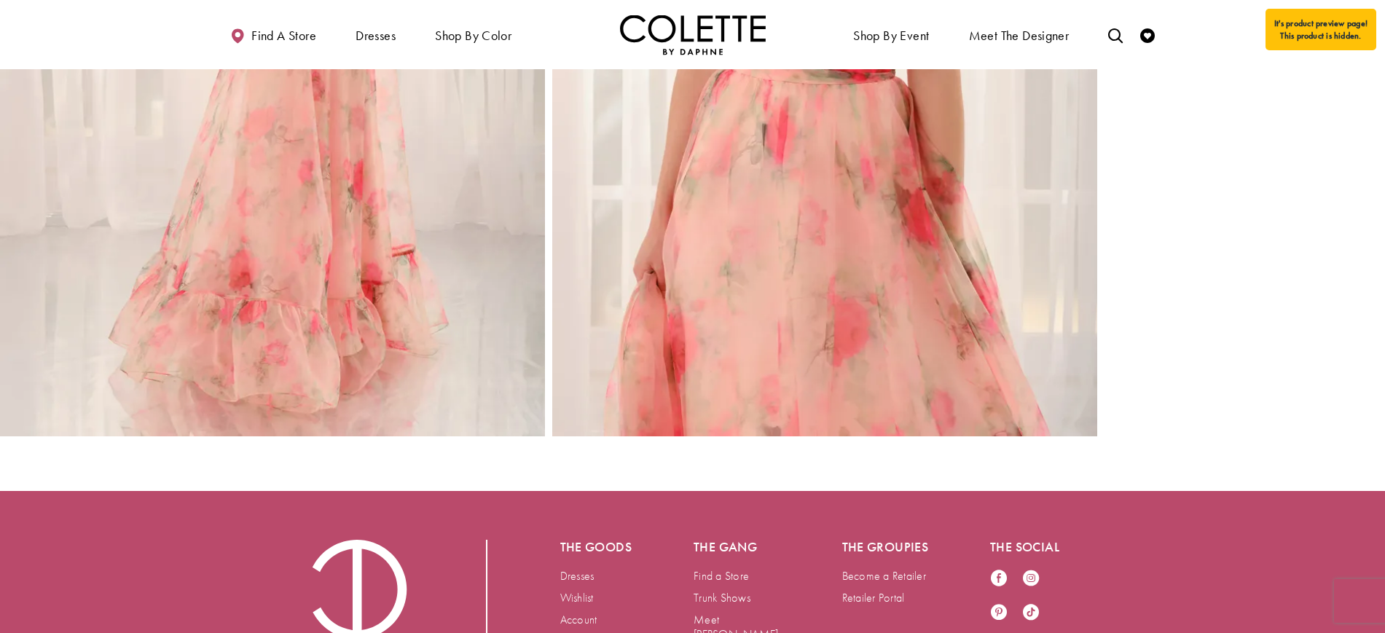
scroll to position [1553, 0]
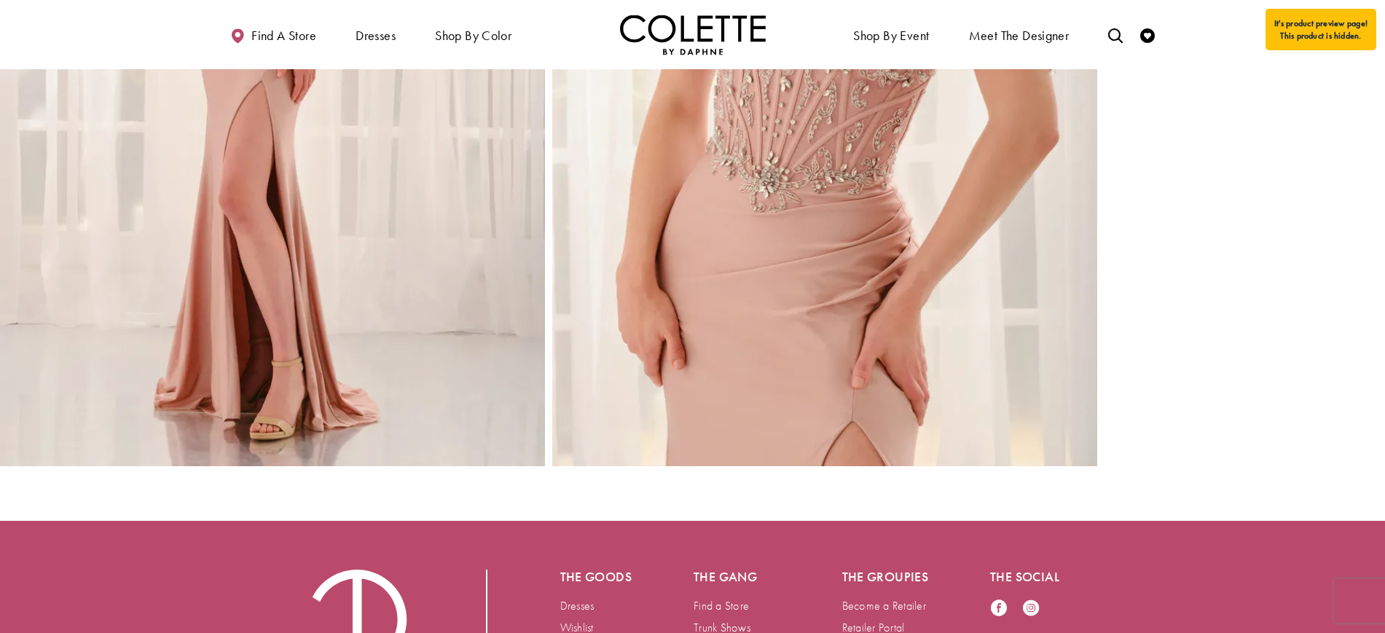
scroll to position [2378, 0]
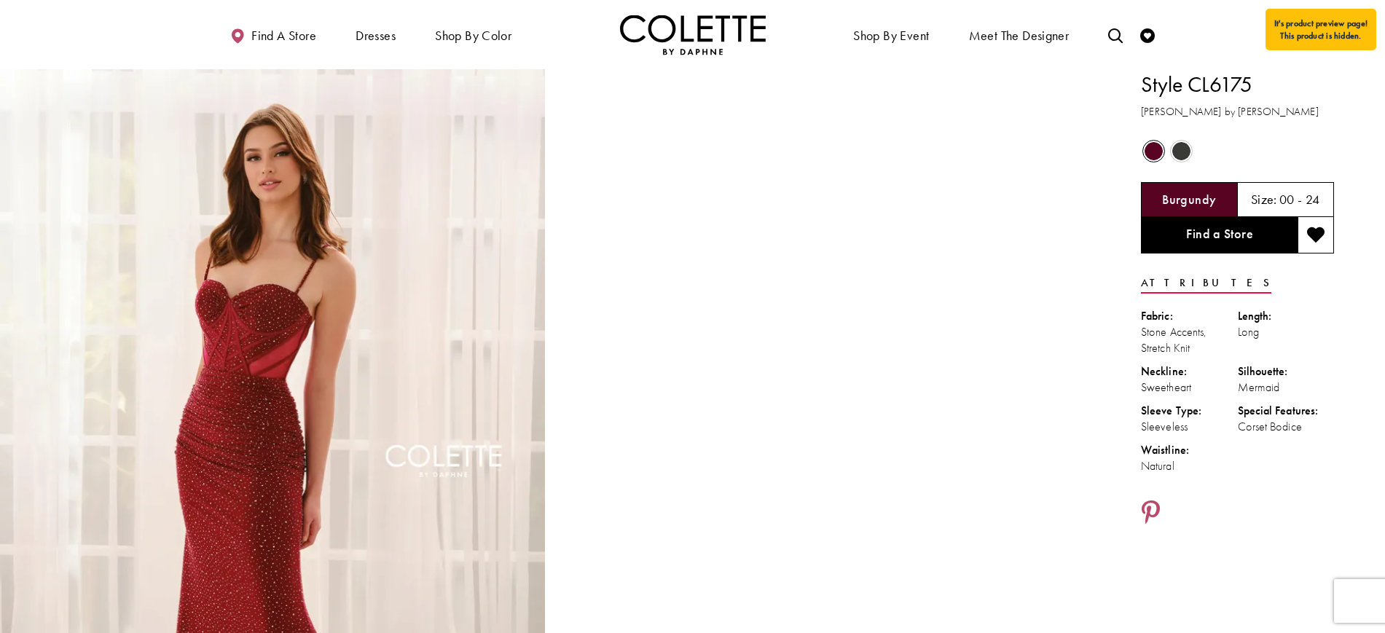
click at [1184, 149] on span "Product color controls state depends on size chosen" at bounding box center [1182, 151] width 18 height 18
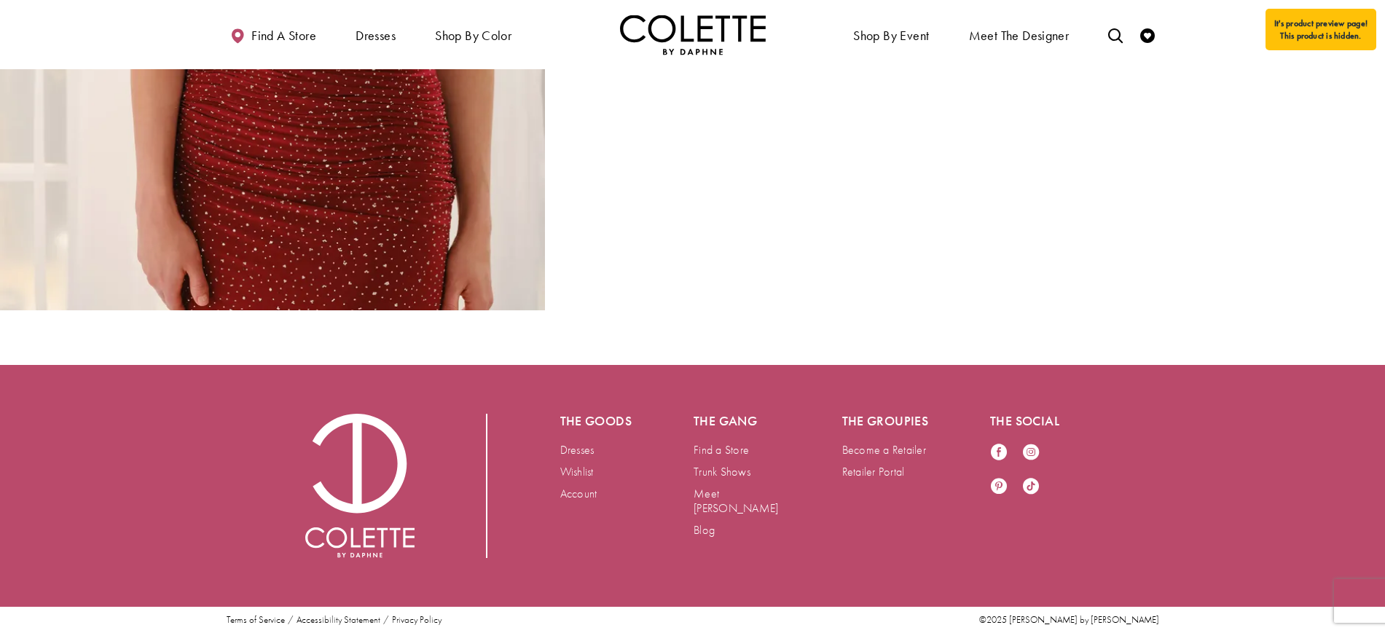
scroll to position [2530, 0]
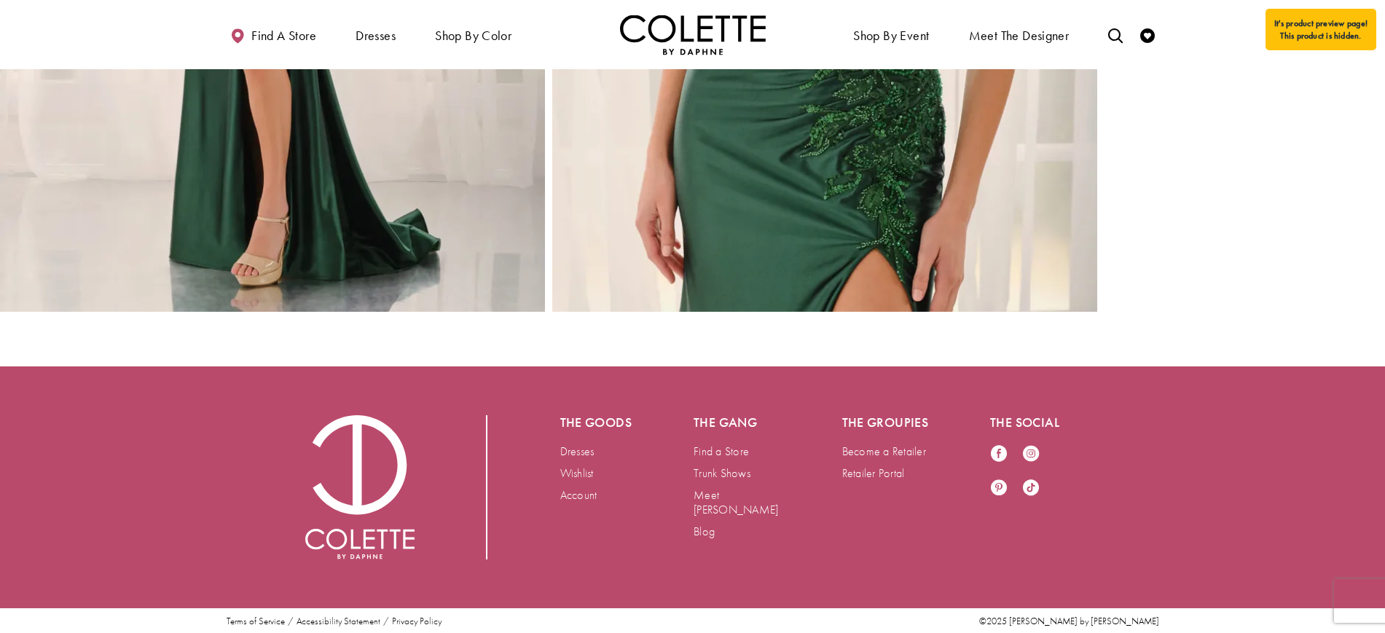
scroll to position [2378, 0]
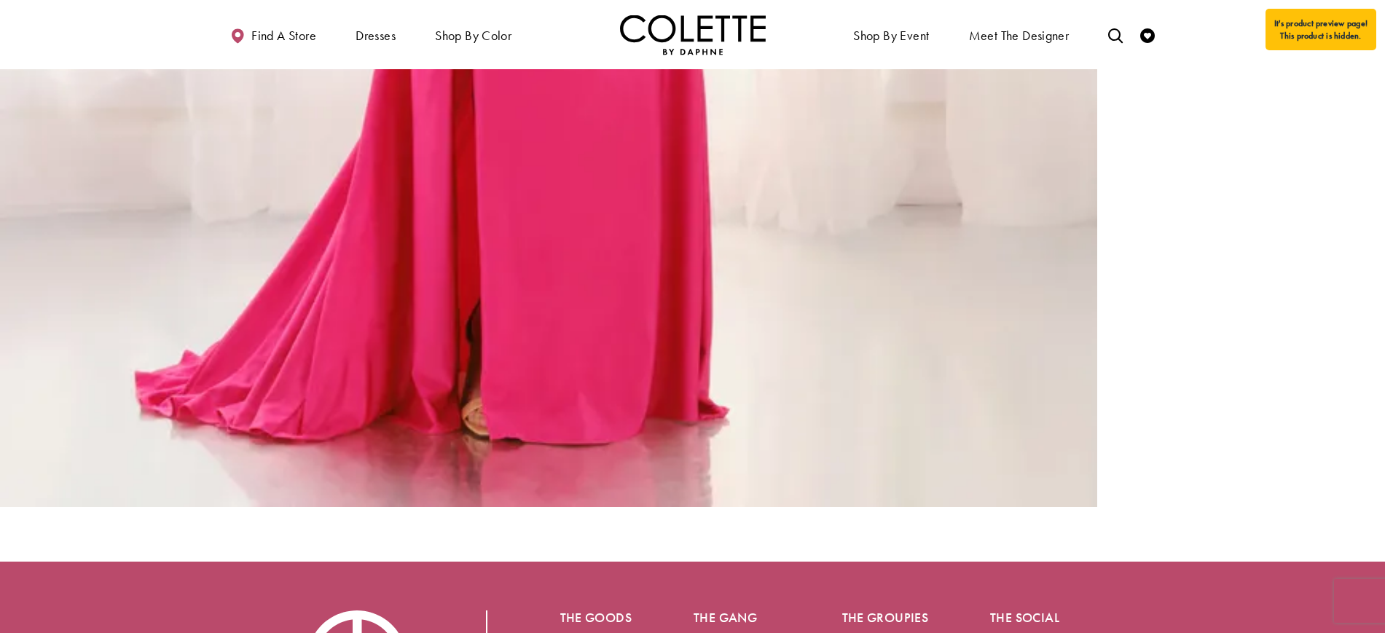
scroll to position [1405, 0]
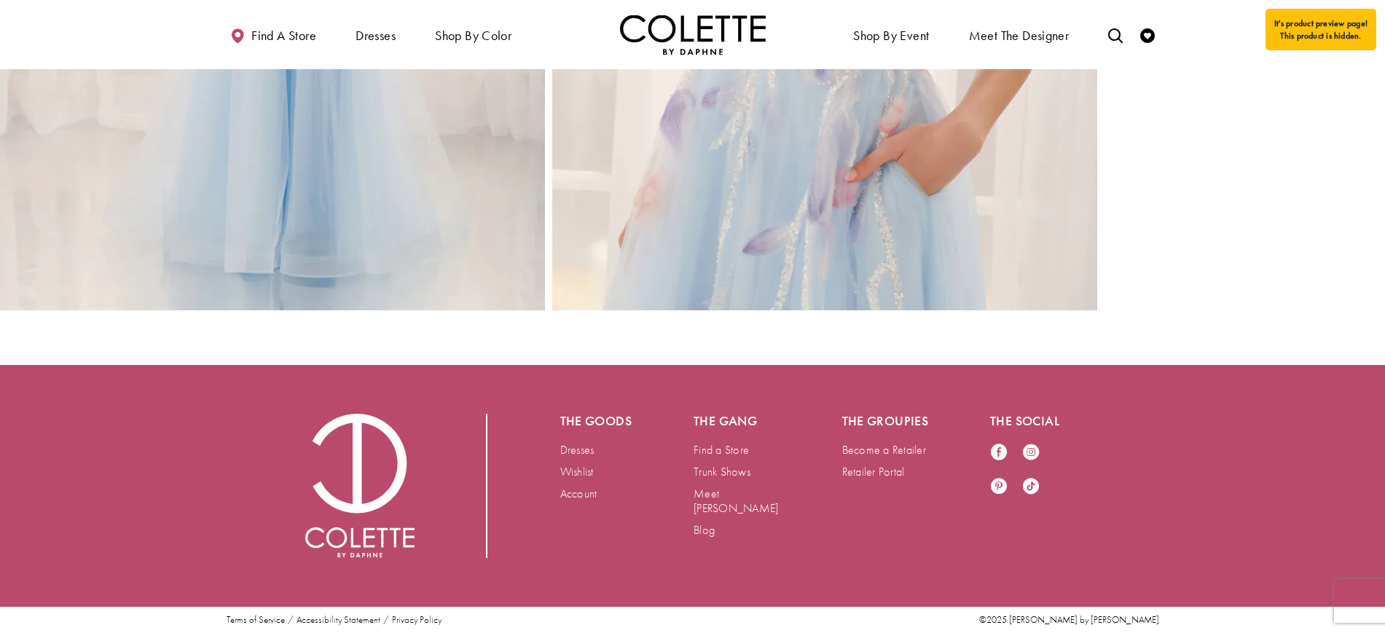
scroll to position [1553, 0]
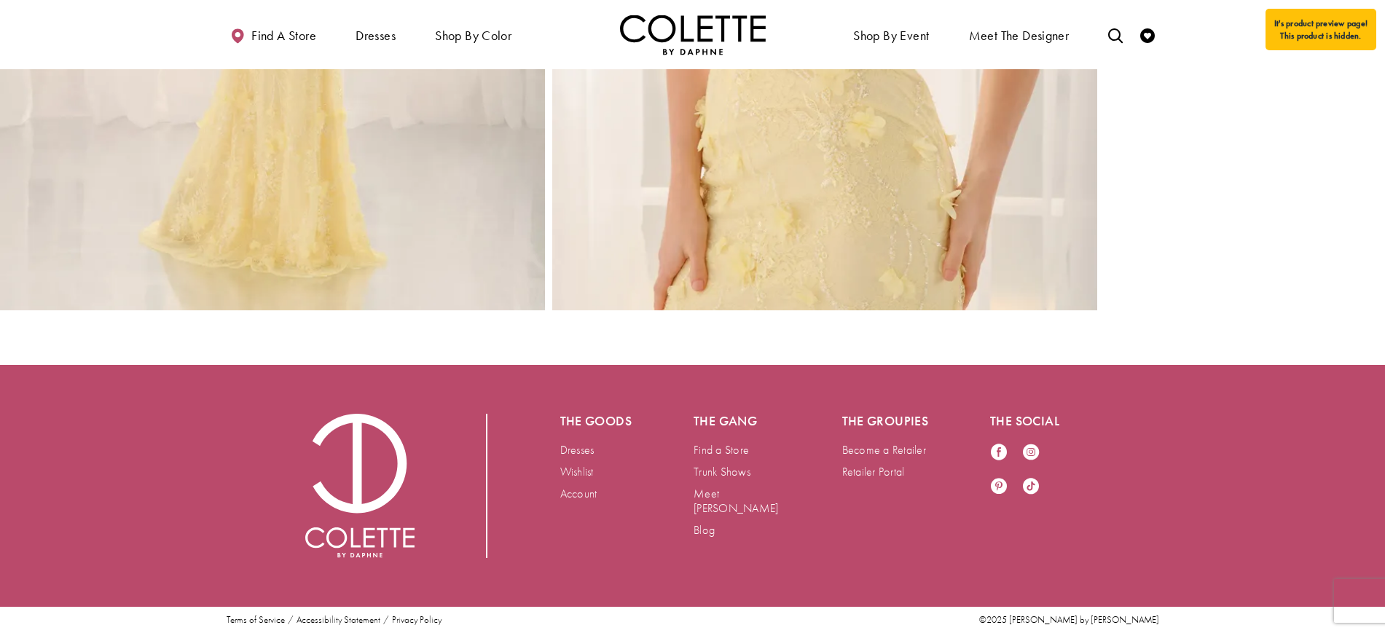
scroll to position [1553, 0]
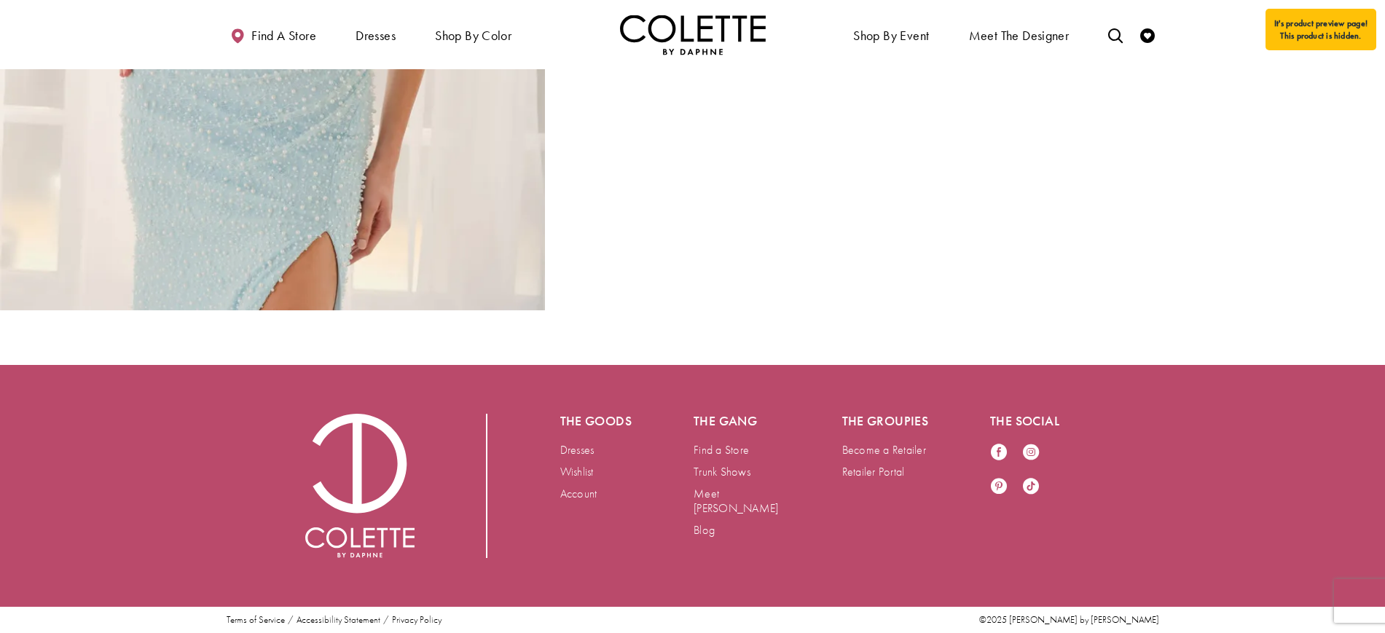
scroll to position [3202, 0]
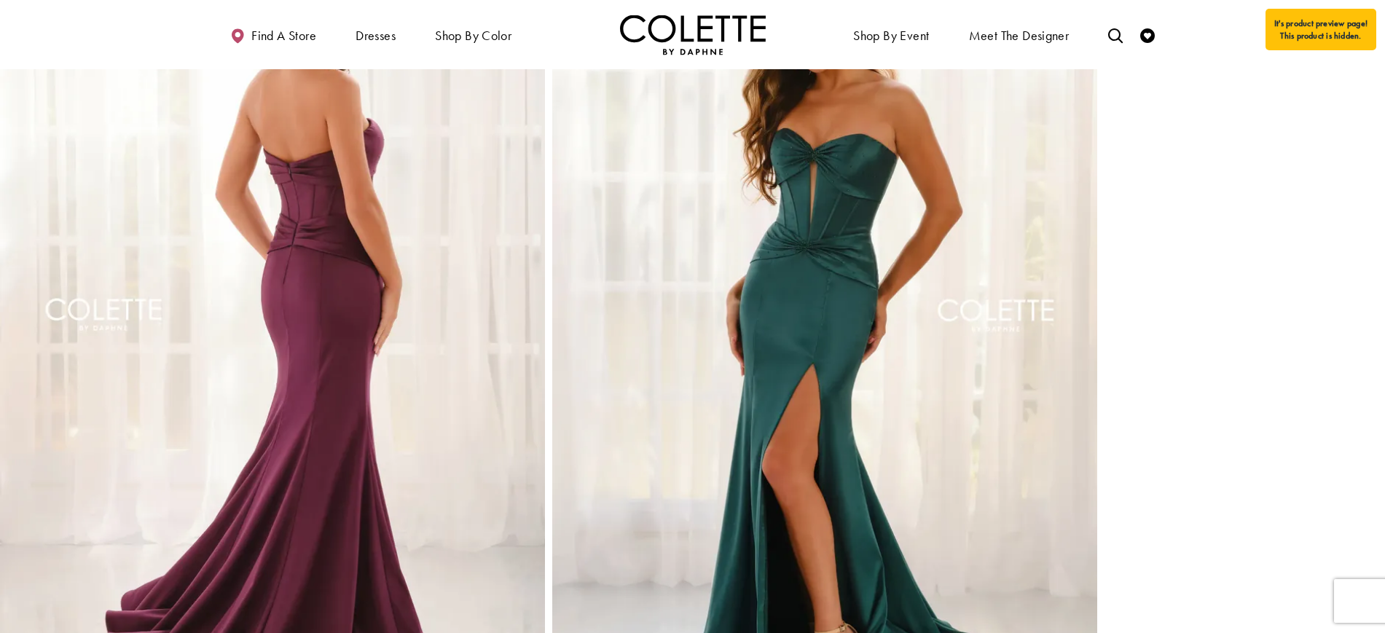
scroll to position [956, 0]
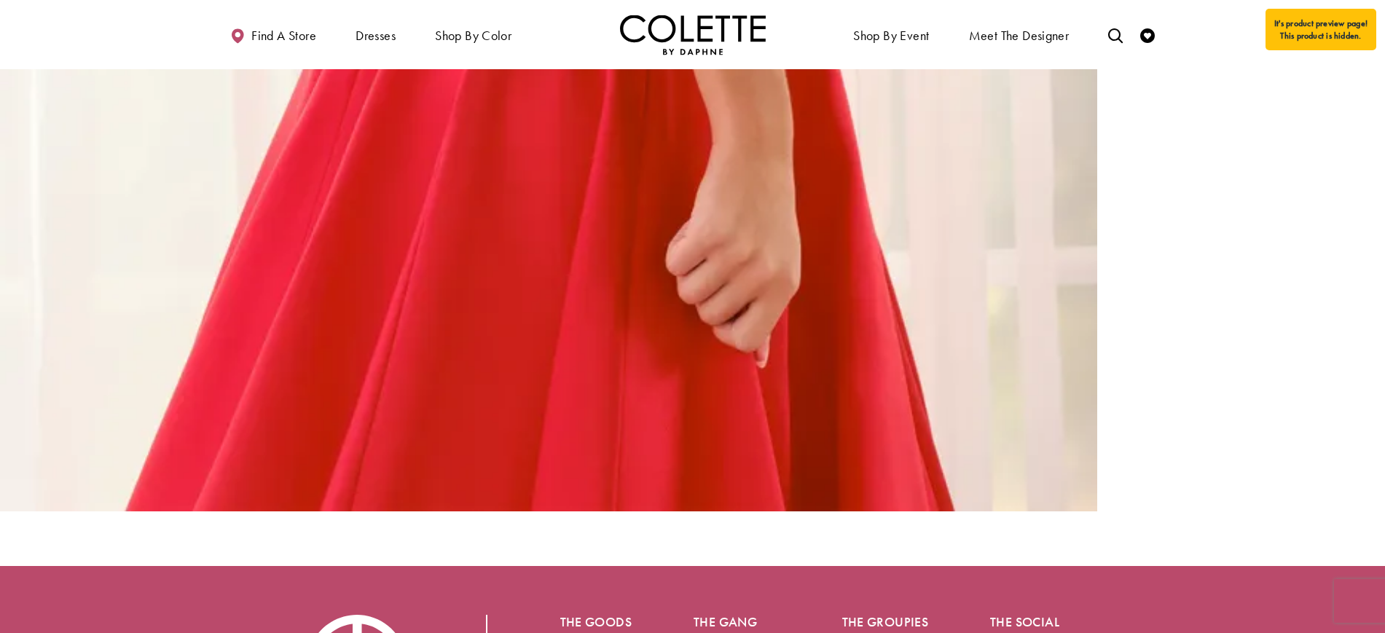
scroll to position [4032, 0]
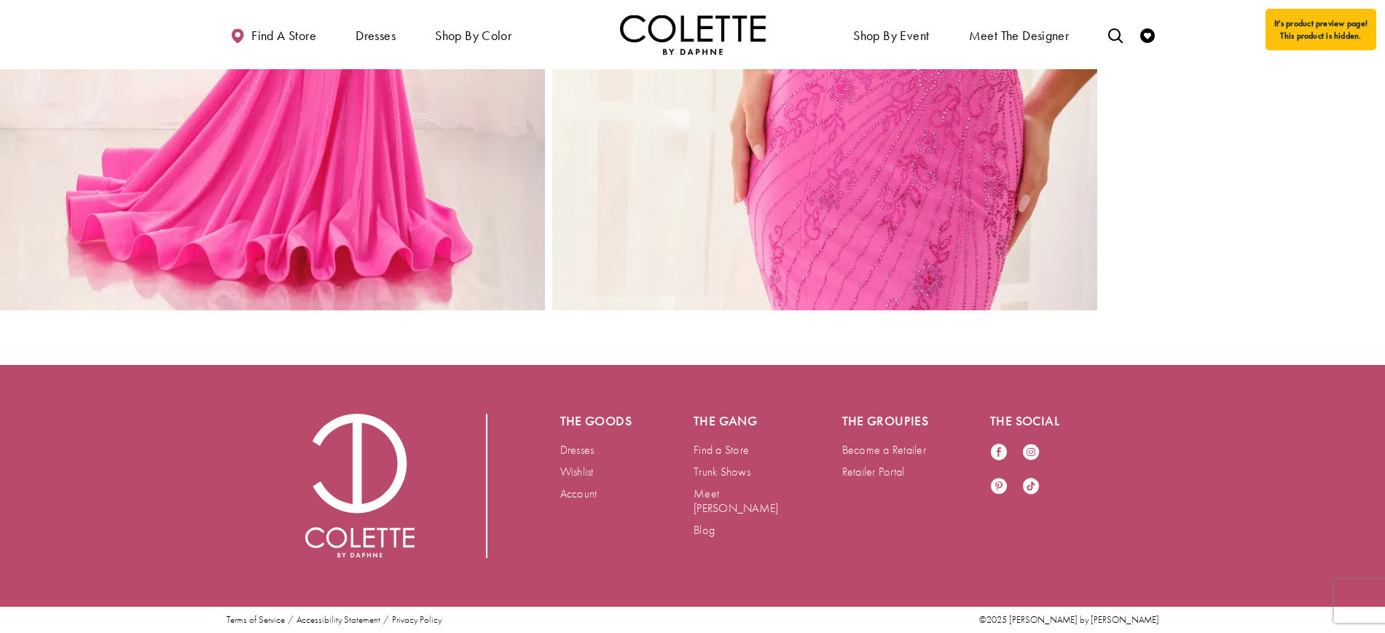
scroll to position [1553, 0]
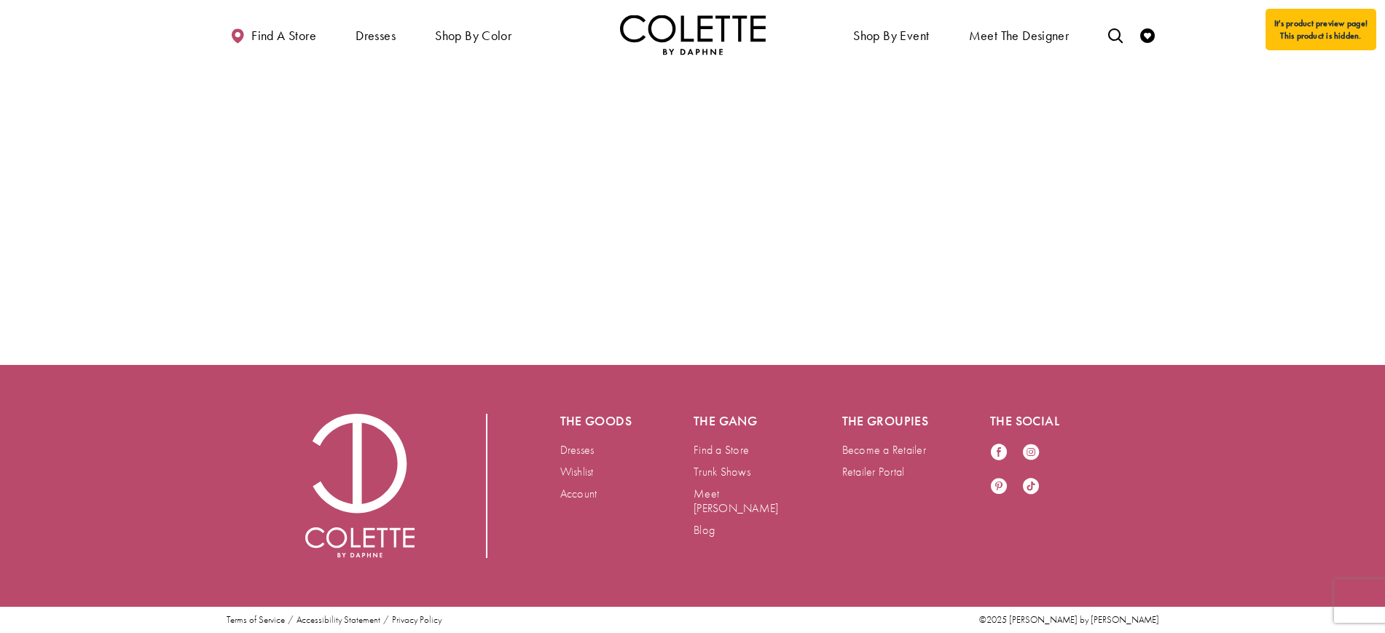
scroll to position [3024, 0]
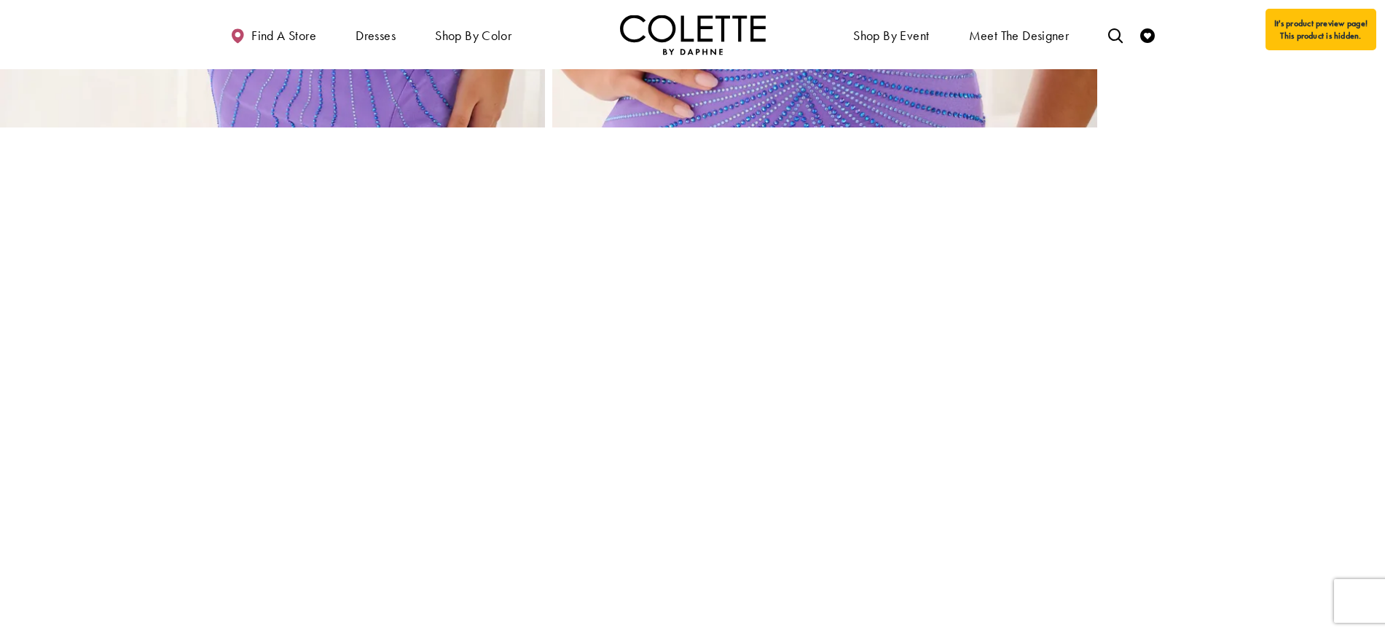
scroll to position [2495, 0]
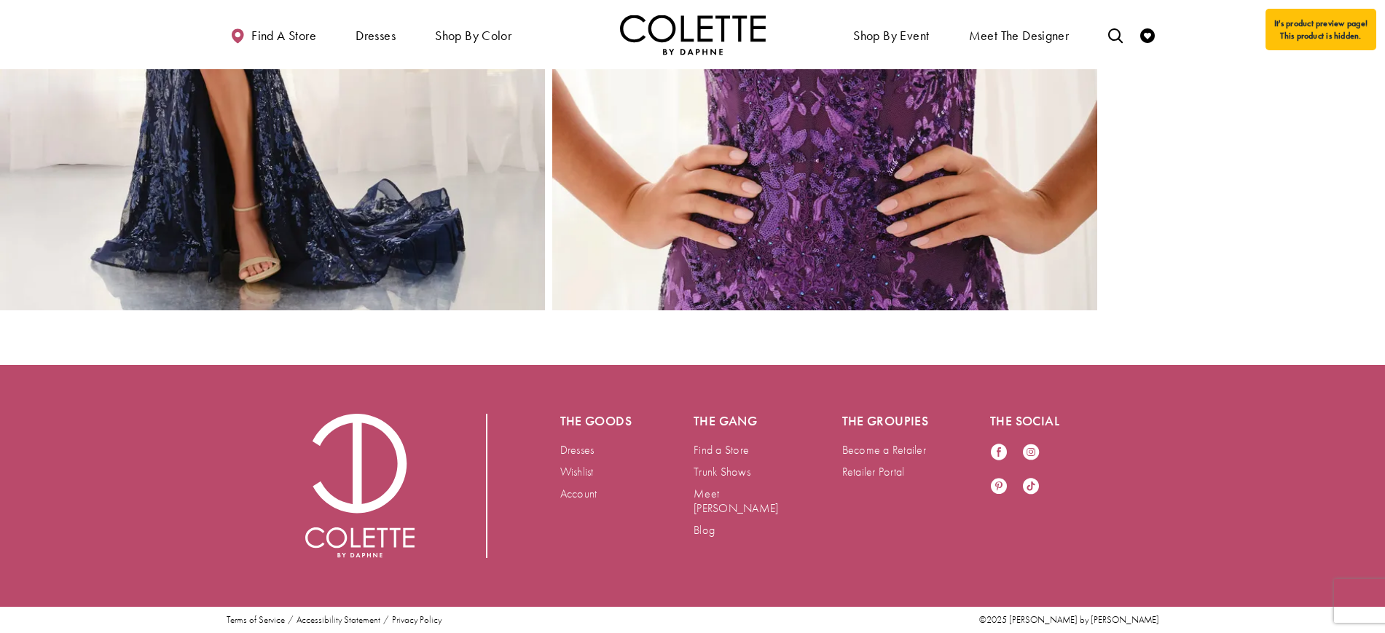
scroll to position [2318, 0]
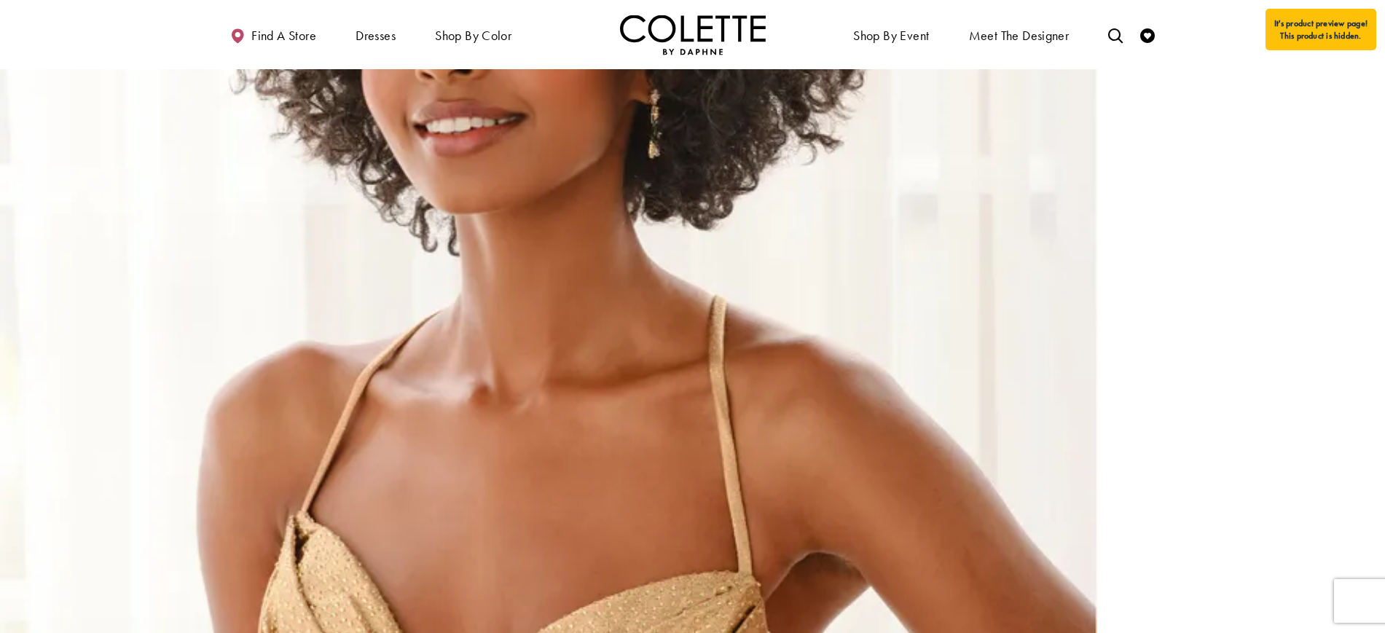
scroll to position [1978, 0]
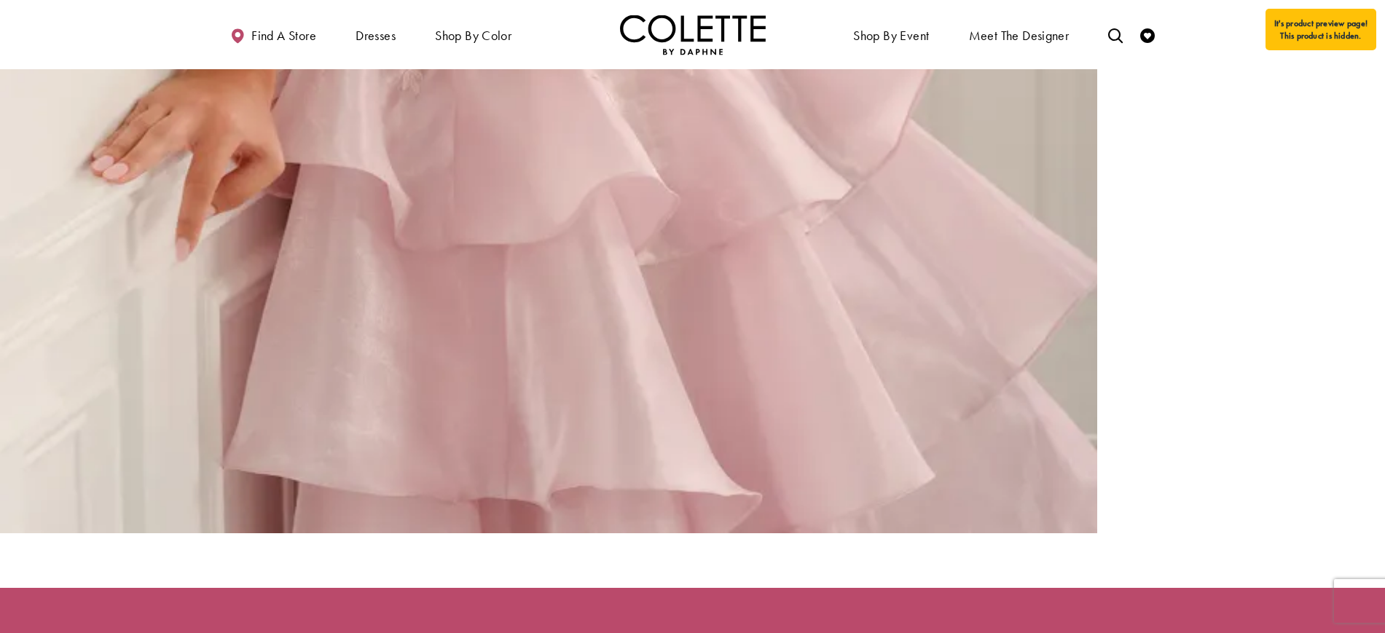
scroll to position [3207, 0]
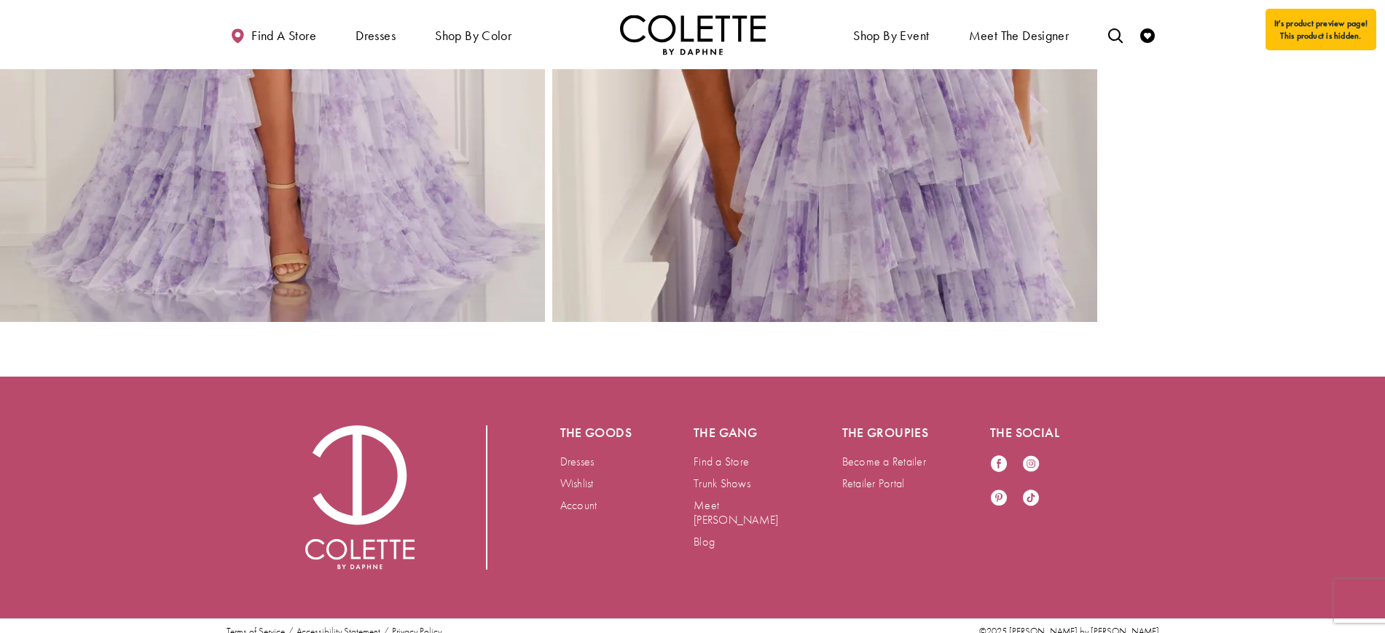
scroll to position [2216, 0]
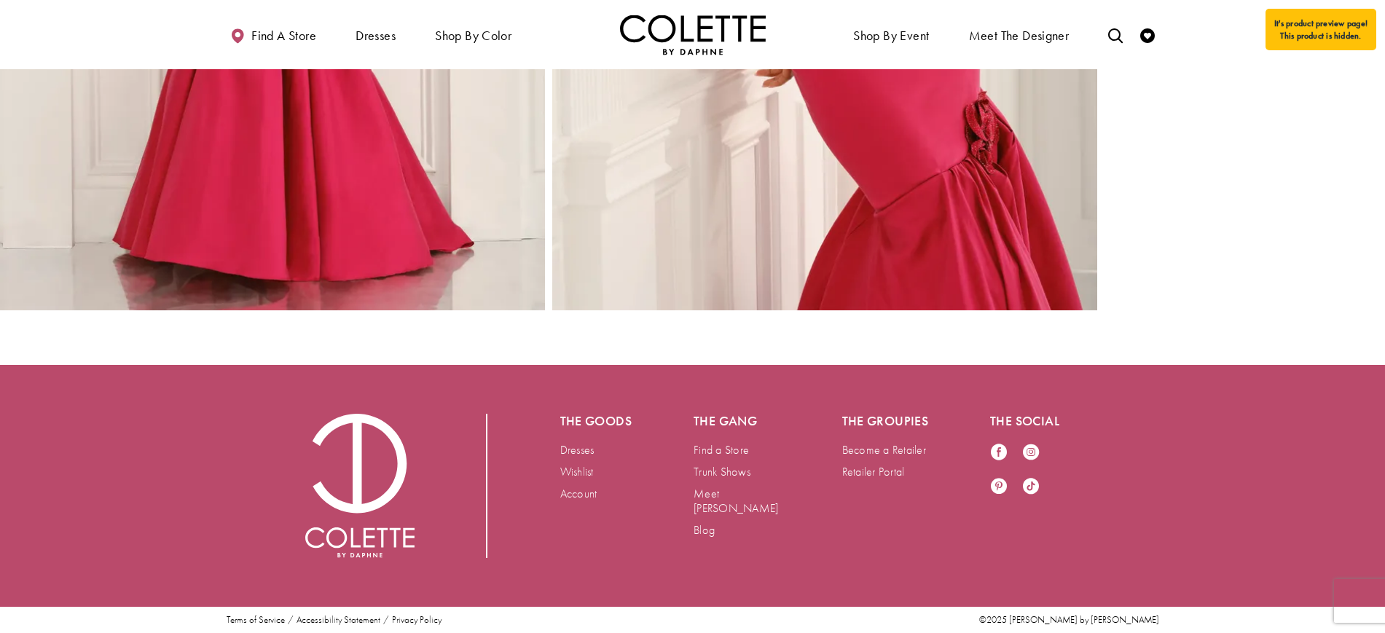
scroll to position [2378, 0]
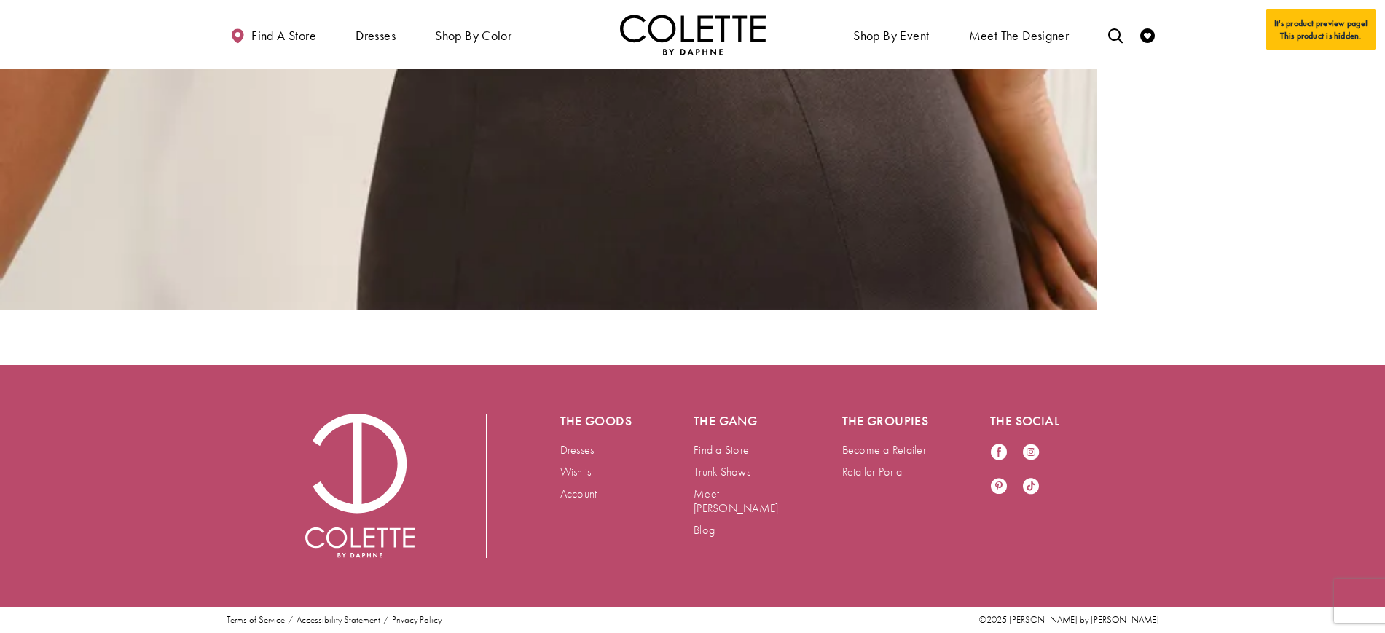
scroll to position [3145, 0]
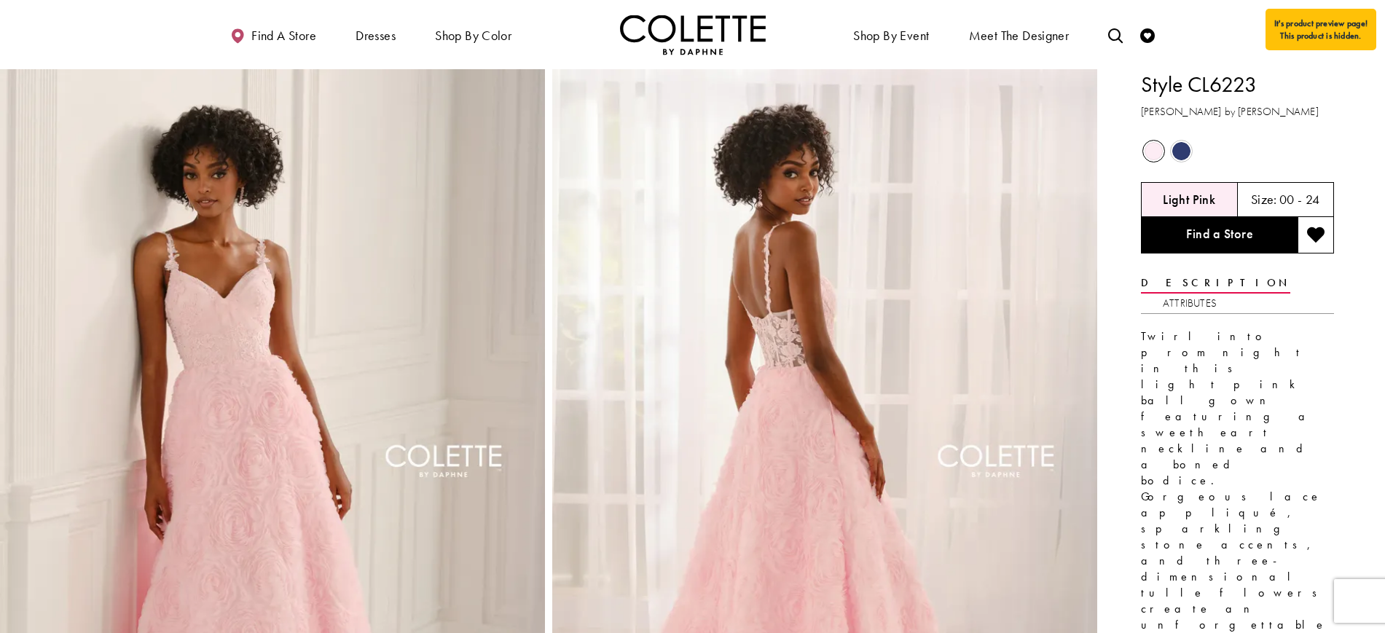
drag, startPoint x: 1267, startPoint y: 100, endPoint x: 1191, endPoint y: 82, distance: 78.7
click at [1191, 82] on div "Style CL6223 Colette by Daphne" at bounding box center [1237, 94] width 193 height 51
copy h1 "CL6223"
